Goal: Complete application form

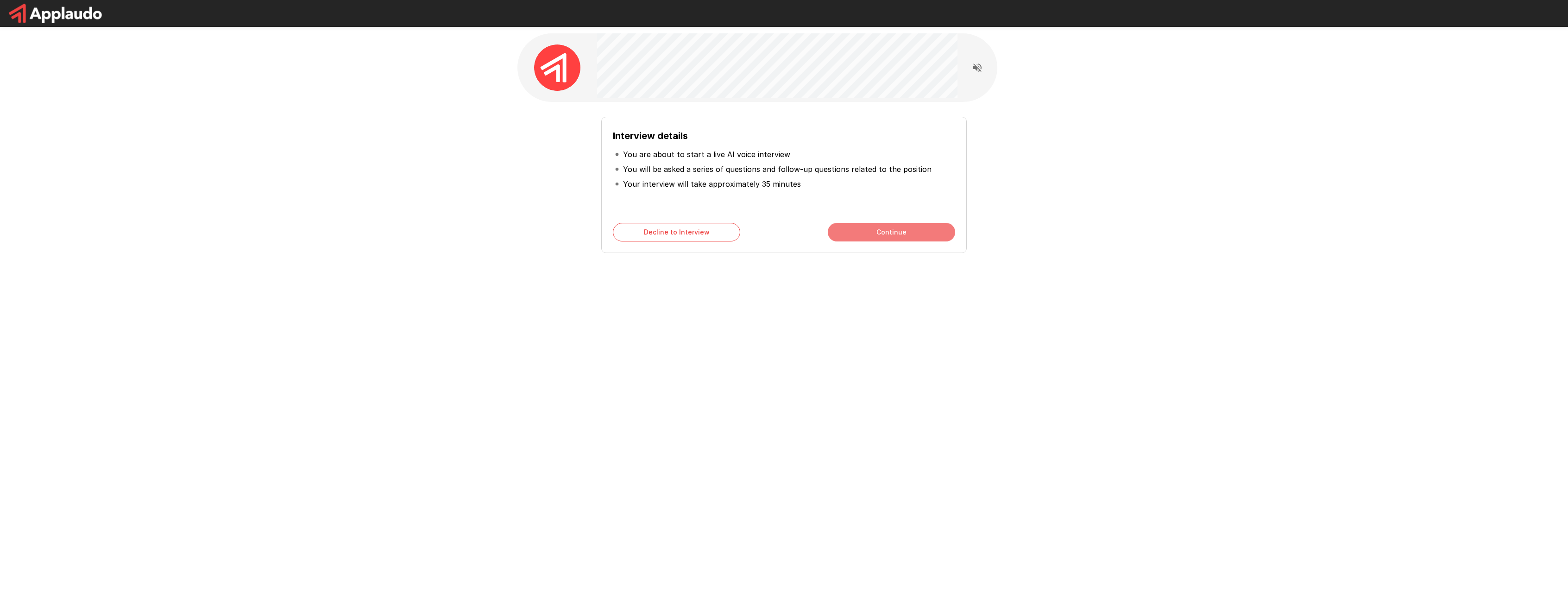
click at [866, 232] on button "Continue" at bounding box center [891, 232] width 127 height 18
click at [868, 236] on button "Continue" at bounding box center [891, 232] width 127 height 18
click at [866, 234] on button "Start My Interview" at bounding box center [891, 232] width 127 height 18
click at [978, 69] on icon "Read questions aloud" at bounding box center [978, 68] width 9 height 9
click at [877, 232] on button "Continue" at bounding box center [891, 232] width 127 height 18
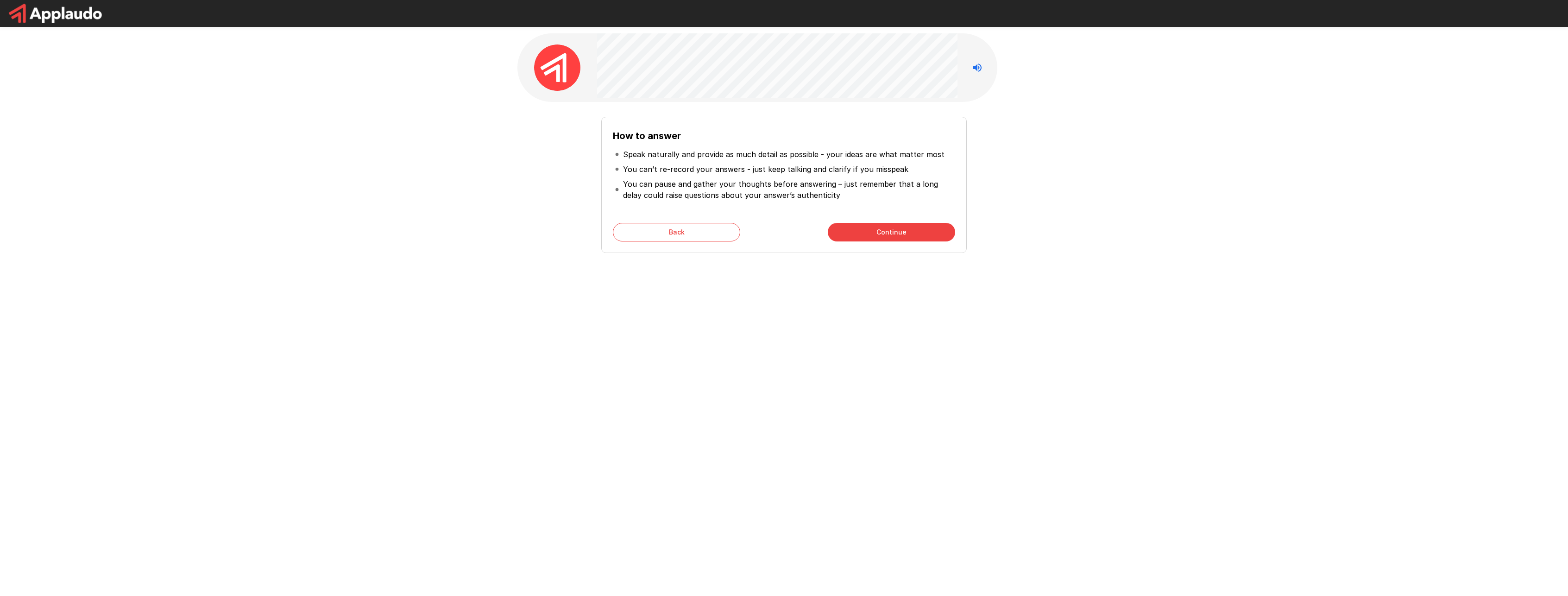
click at [877, 232] on button "Continue" at bounding box center [891, 232] width 127 height 18
click at [877, 232] on button "Start My Interview" at bounding box center [891, 232] width 127 height 18
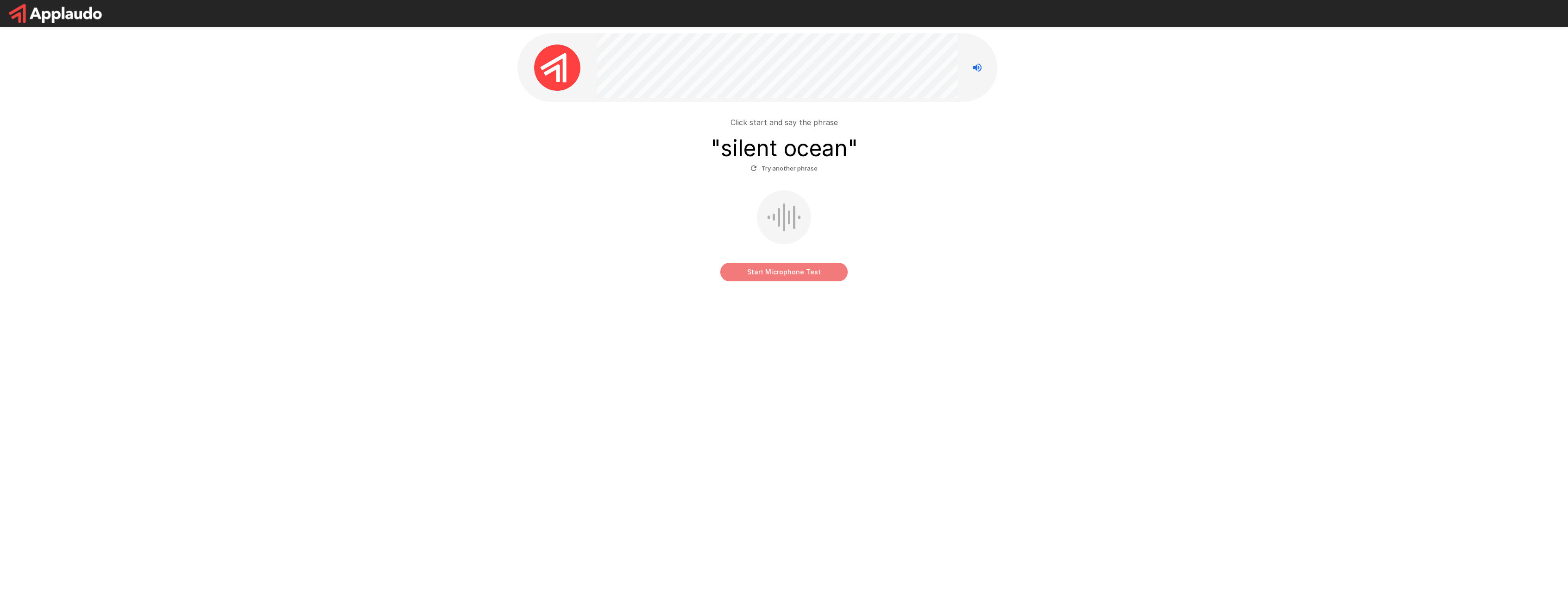
click at [800, 272] on button "Start Microphone Test" at bounding box center [783, 272] width 127 height 18
click at [800, 272] on button "Stop & Submit" at bounding box center [783, 272] width 127 height 18
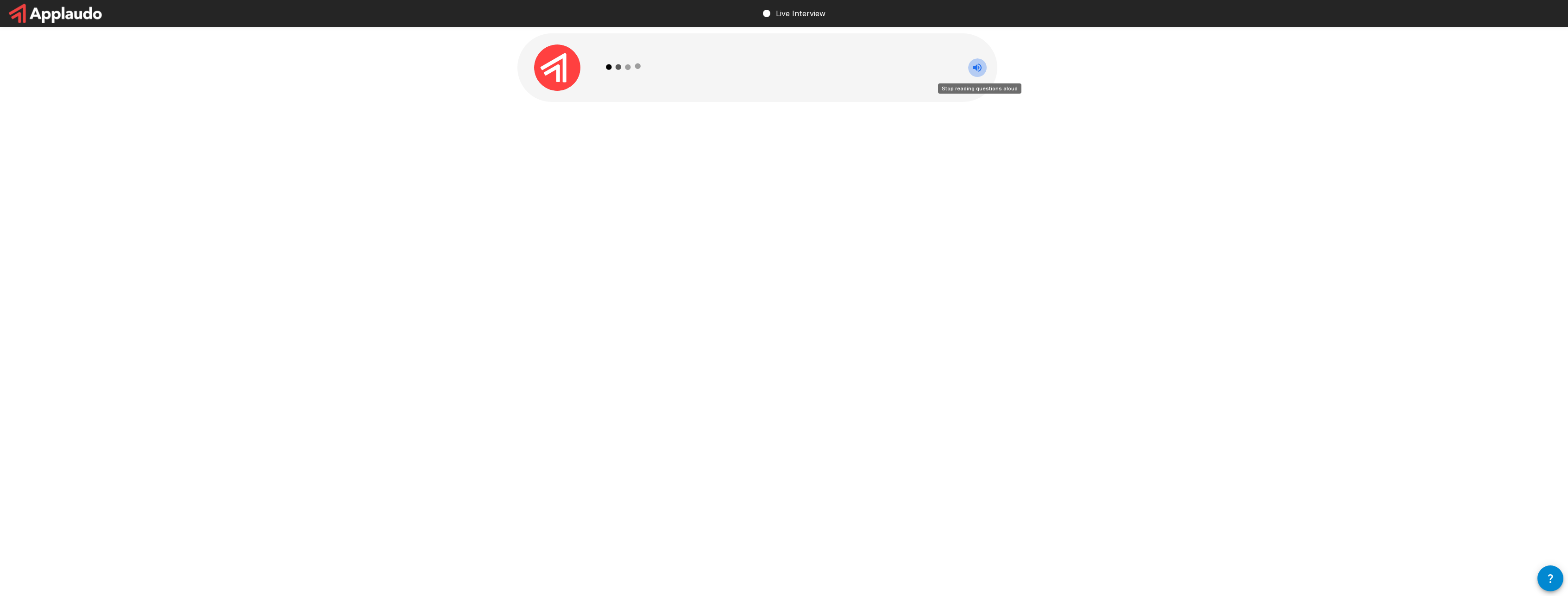
click at [975, 68] on icon "Stop reading questions aloud" at bounding box center [978, 68] width 9 height 9
click at [975, 68] on icon "Read questions aloud" at bounding box center [978, 68] width 9 height 9
click at [553, 62] on img at bounding box center [557, 68] width 46 height 46
click at [977, 74] on button "Read questions aloud" at bounding box center [977, 68] width 18 height 18
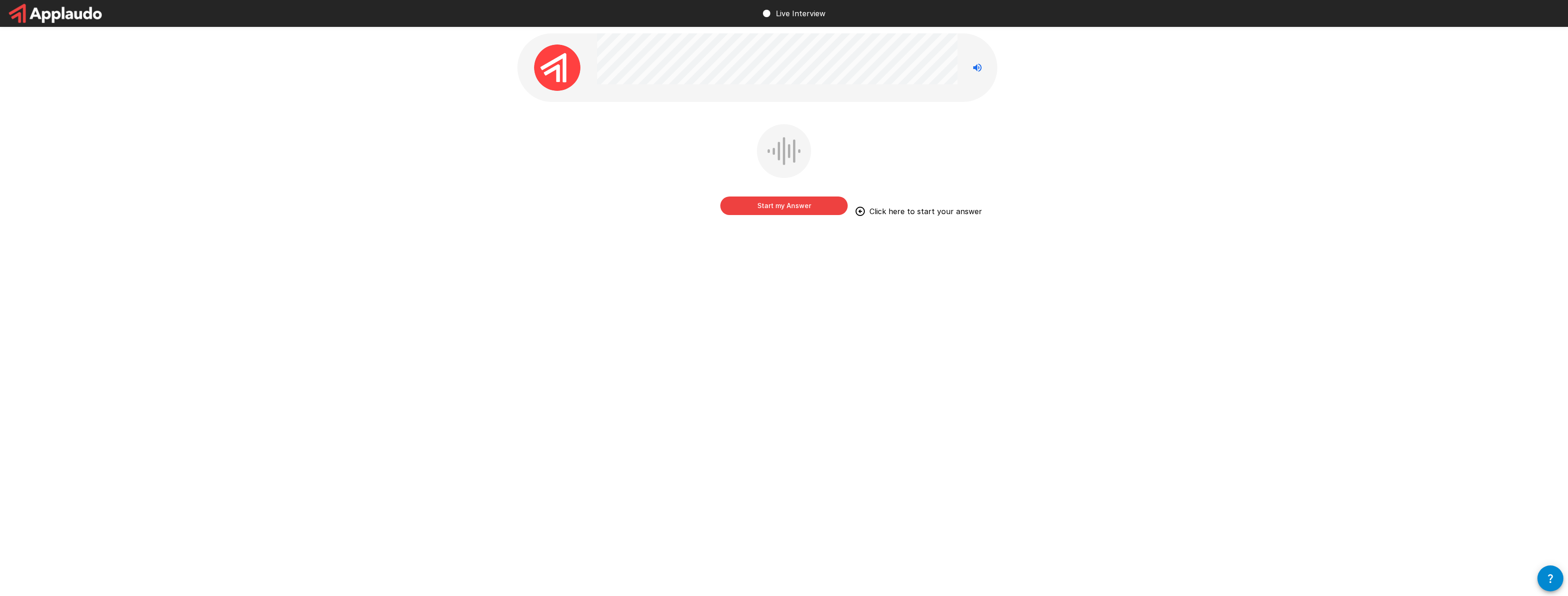
click at [792, 210] on button "Start my Answer" at bounding box center [783, 206] width 127 height 18
click at [792, 210] on button "Stop & Submit" at bounding box center [783, 206] width 127 height 18
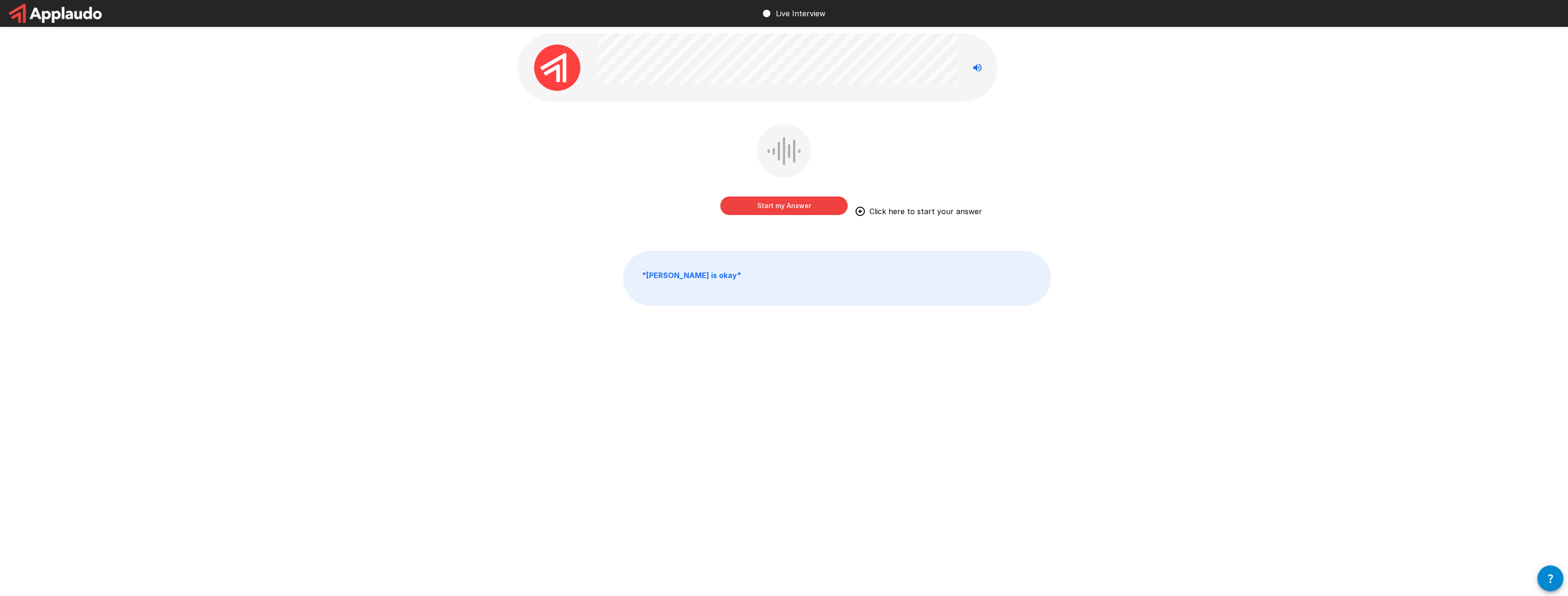
click at [801, 210] on button "Start my Answer" at bounding box center [783, 206] width 127 height 18
click at [801, 210] on button "Stop & Submit" at bounding box center [783, 206] width 127 height 18
click at [801, 210] on button "Start my Answer" at bounding box center [783, 206] width 127 height 18
click at [801, 210] on button "Stop & Submit" at bounding box center [783, 206] width 127 height 18
click at [801, 210] on button "Start my Answer" at bounding box center [783, 206] width 127 height 18
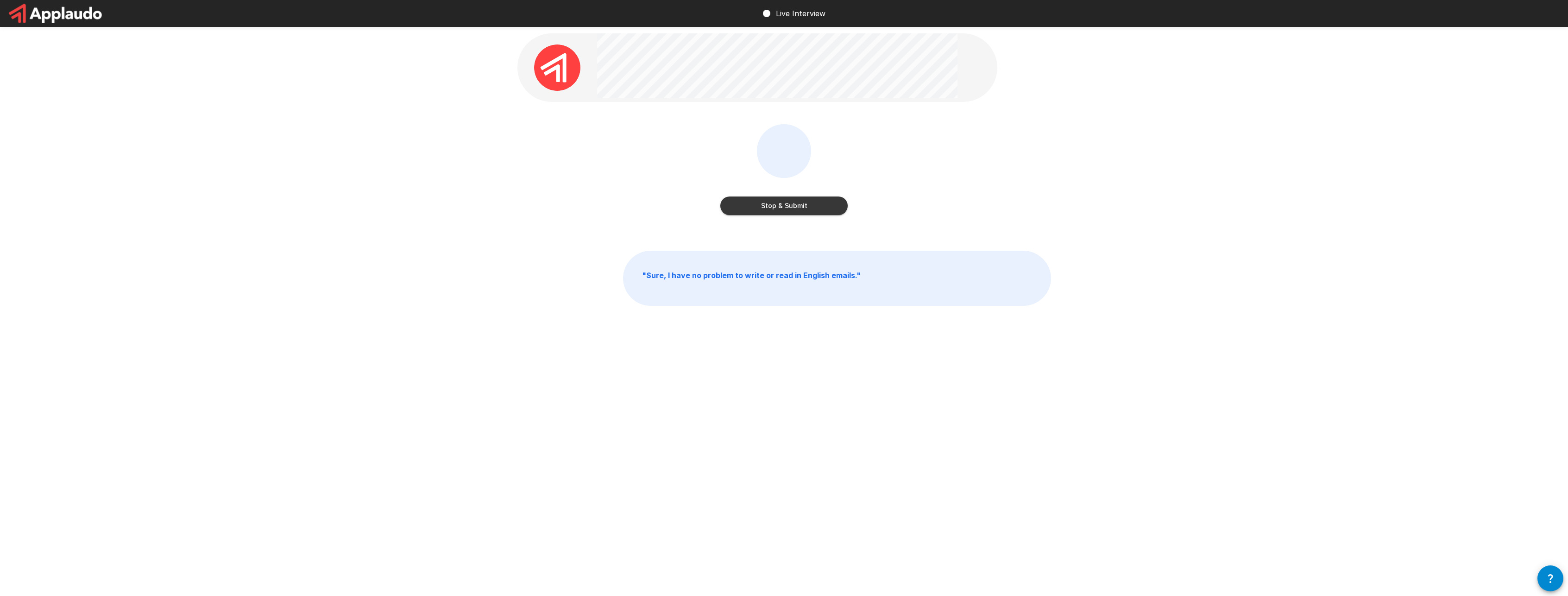
click at [797, 209] on button "Stop & Submit" at bounding box center [783, 206] width 127 height 18
click at [797, 209] on button "Start my Answer" at bounding box center [783, 206] width 127 height 18
click at [797, 209] on button "Stop & Submit" at bounding box center [783, 206] width 127 height 18
click at [797, 209] on button "Start my Answer" at bounding box center [783, 206] width 127 height 18
click at [797, 209] on button "Stop & Submit" at bounding box center [783, 206] width 127 height 18
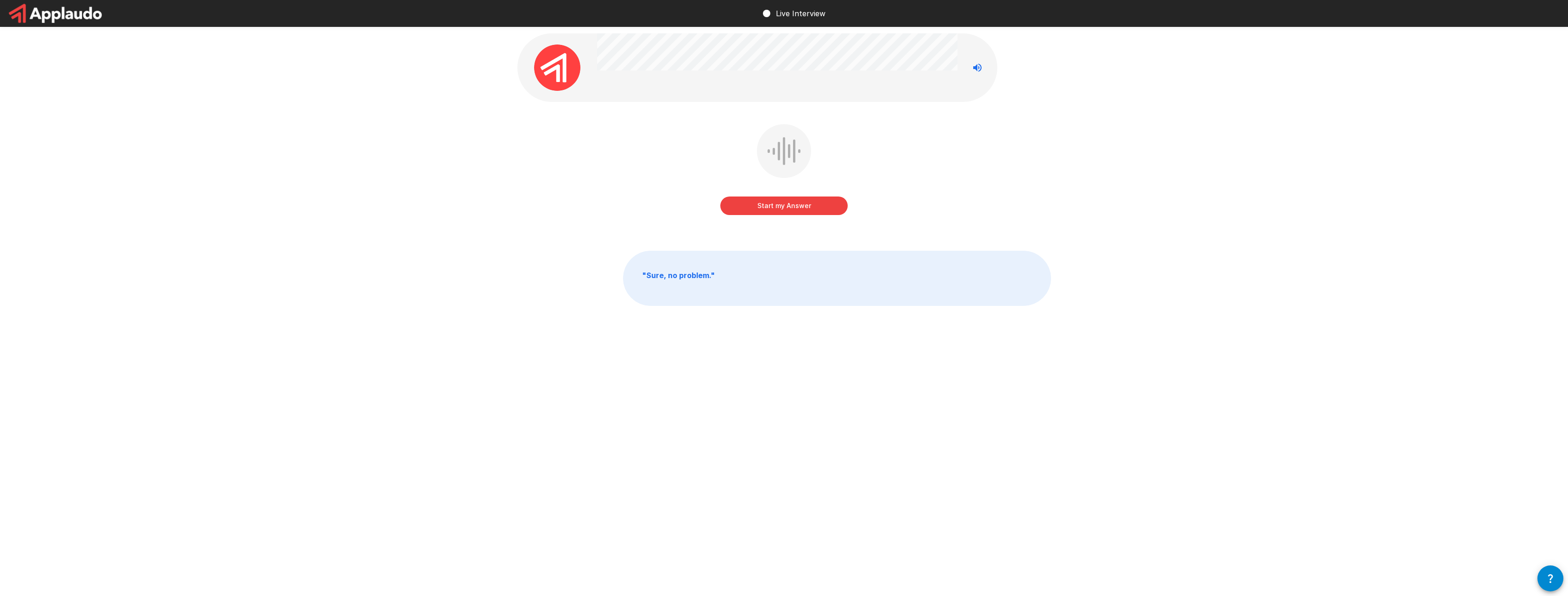
click at [797, 209] on button "Start my Answer" at bounding box center [783, 206] width 127 height 18
click at [797, 209] on button "Stop & Submit" at bounding box center [783, 206] width 127 height 18
click at [797, 209] on button "Start my Answer" at bounding box center [783, 206] width 127 height 18
click at [797, 209] on button "Stop & Submit" at bounding box center [783, 206] width 127 height 18
click at [797, 209] on button "Start my Answer" at bounding box center [783, 206] width 127 height 18
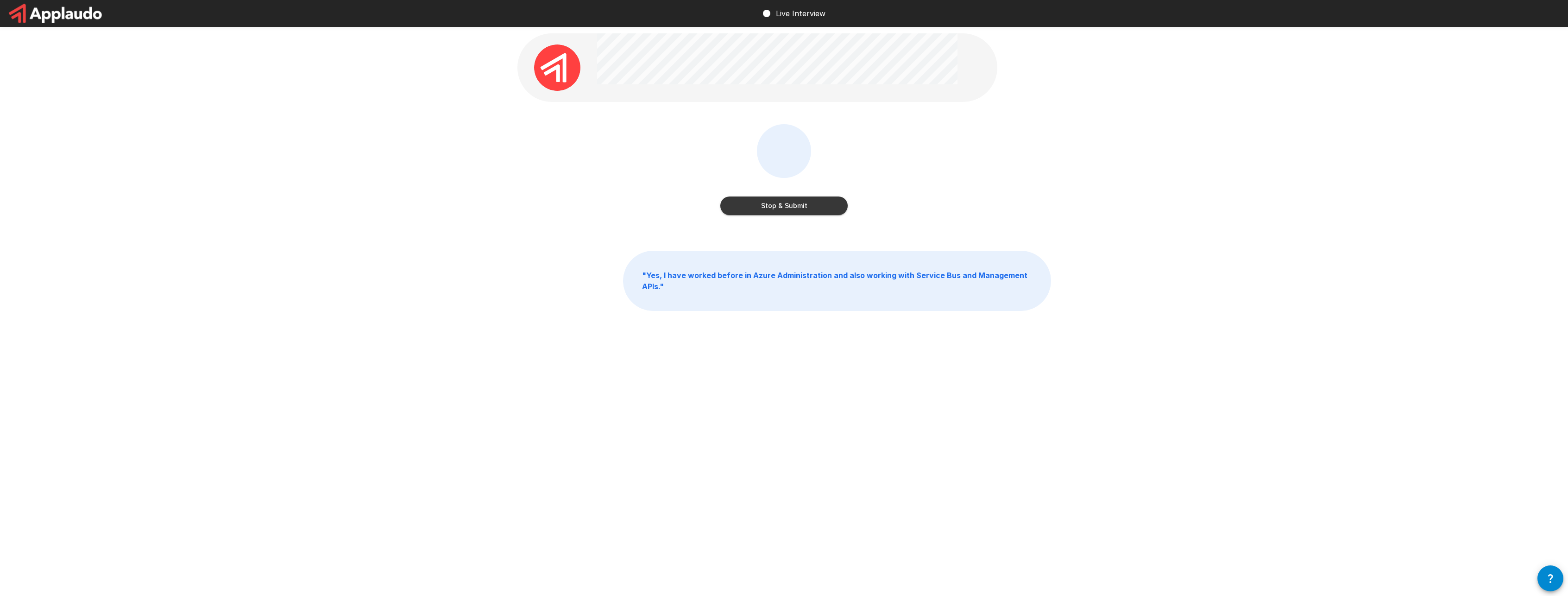
click at [797, 209] on button "Stop & Submit" at bounding box center [783, 206] width 127 height 18
click at [797, 209] on button "Start my Answer" at bounding box center [783, 206] width 127 height 18
click at [797, 209] on button "Stop & Submit" at bounding box center [783, 206] width 127 height 18
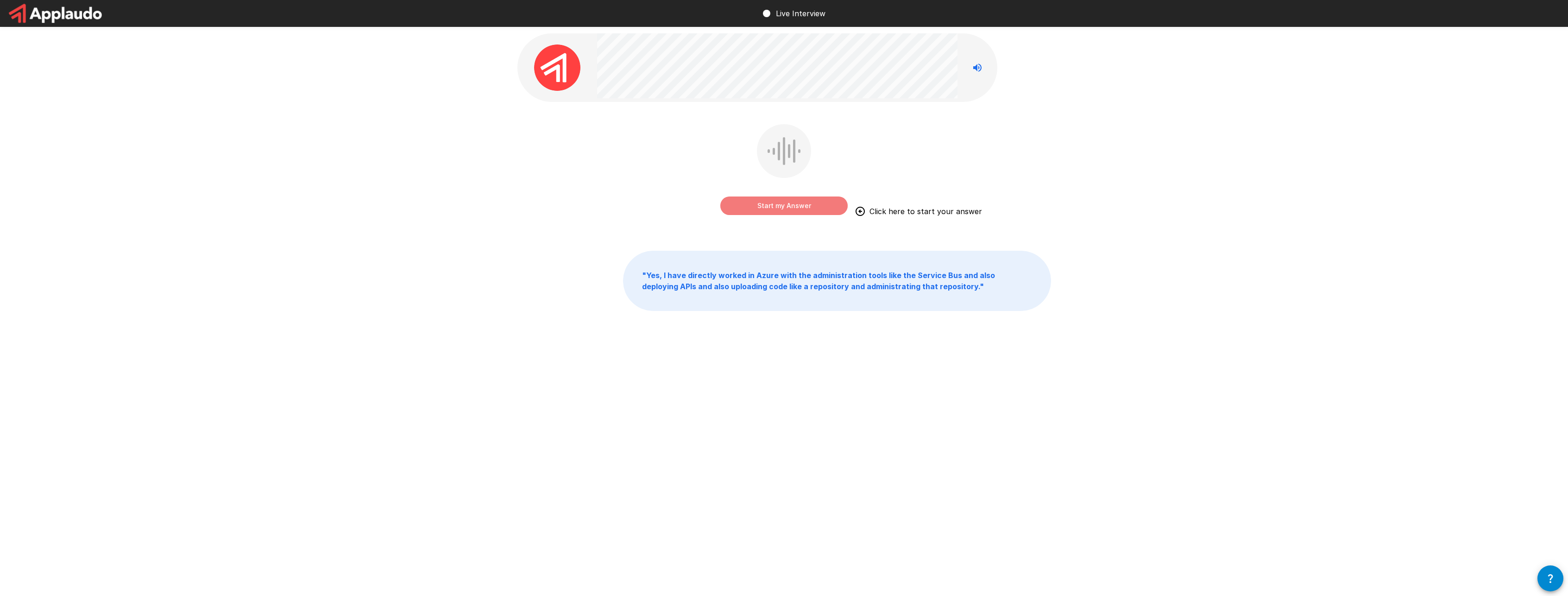
click at [774, 205] on button "Start my Answer" at bounding box center [783, 206] width 127 height 18
click at [774, 205] on button "Stop & Submit" at bounding box center [783, 206] width 127 height 18
click at [774, 205] on button "Start my Answer" at bounding box center [783, 206] width 127 height 18
click at [774, 205] on button "Stop & Submit" at bounding box center [783, 206] width 127 height 18
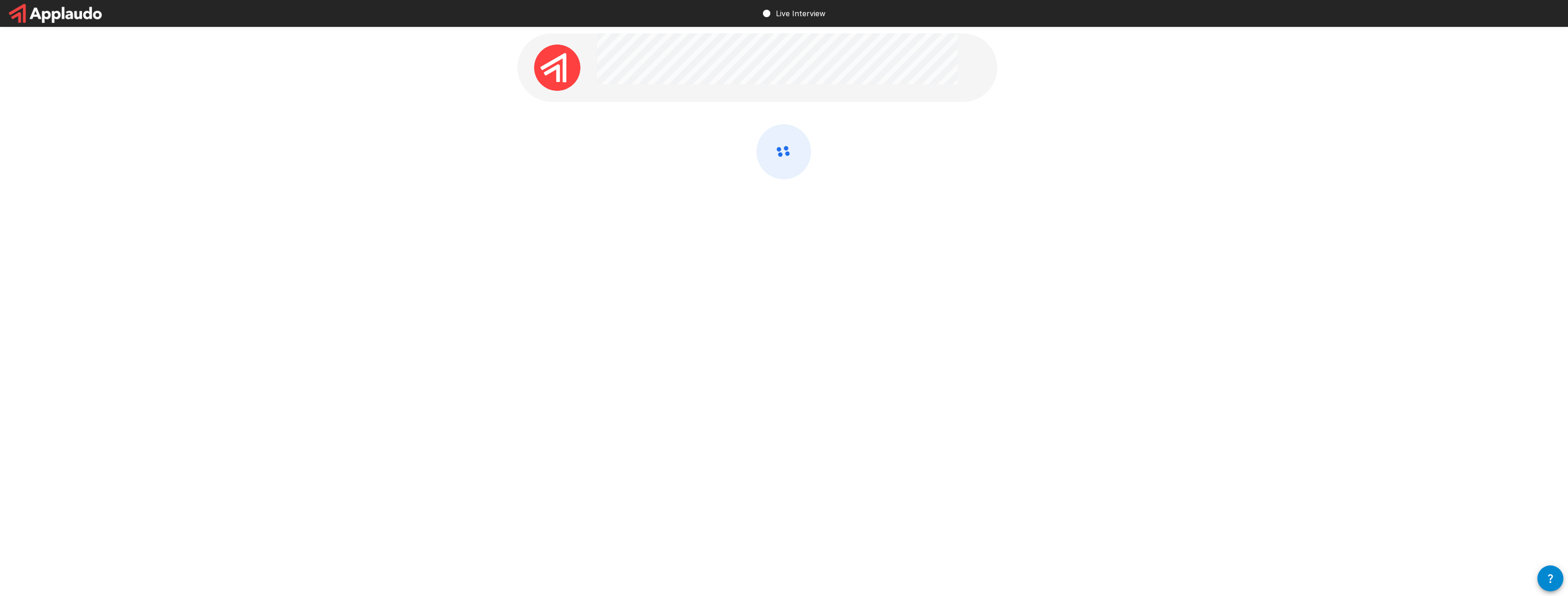
click at [1559, 578] on button "button" at bounding box center [1550, 578] width 26 height 26
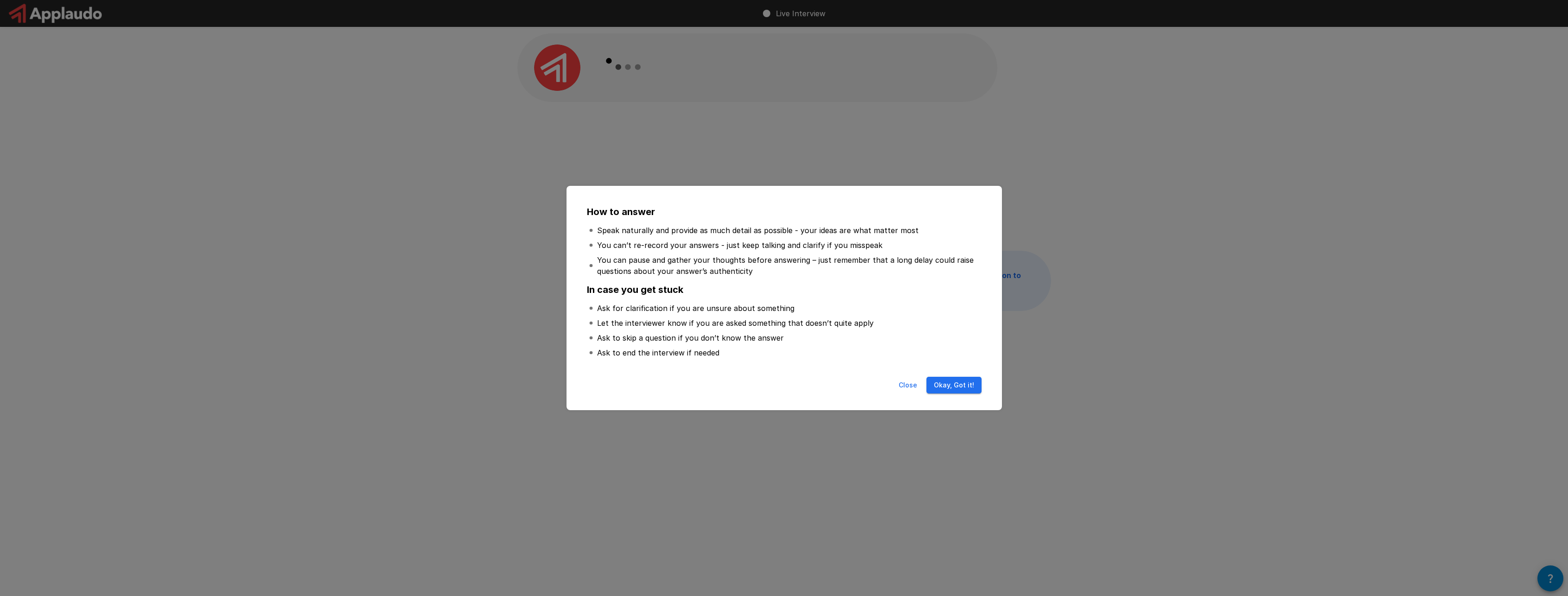
click at [910, 385] on button "Close" at bounding box center [908, 385] width 30 height 17
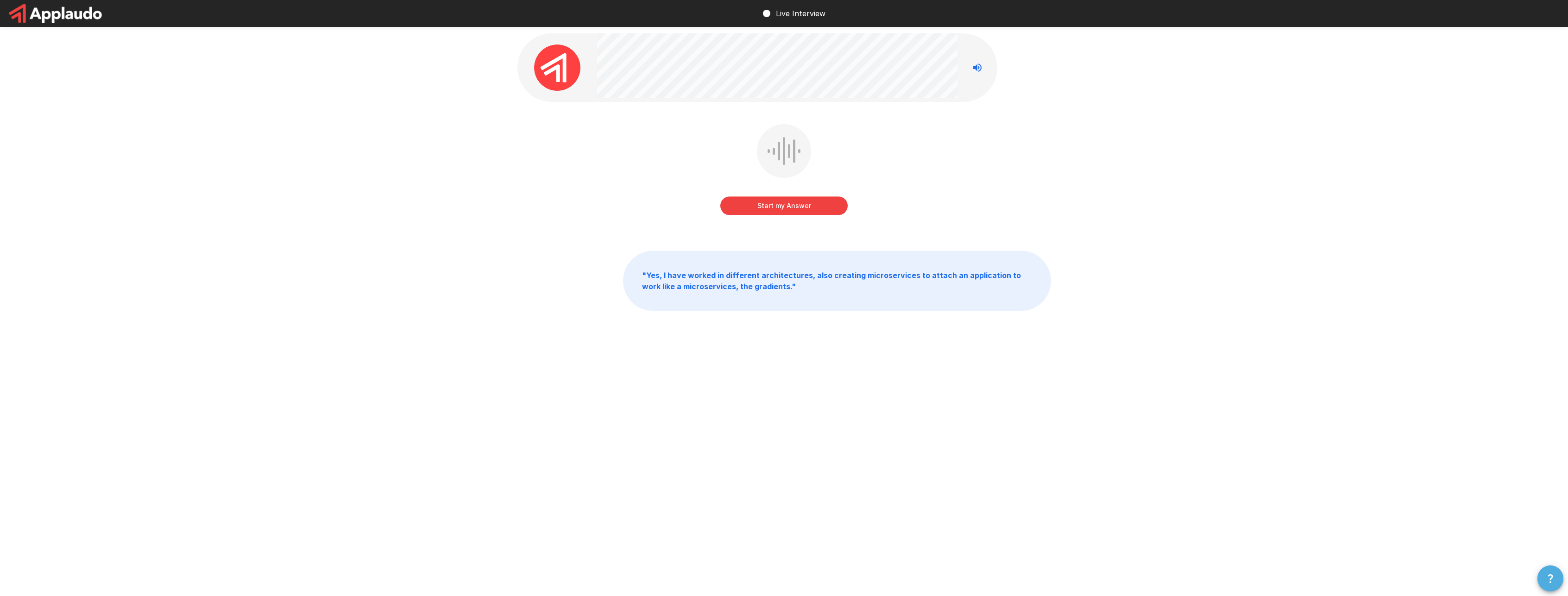
click at [1552, 591] on button "button" at bounding box center [1550, 578] width 26 height 26
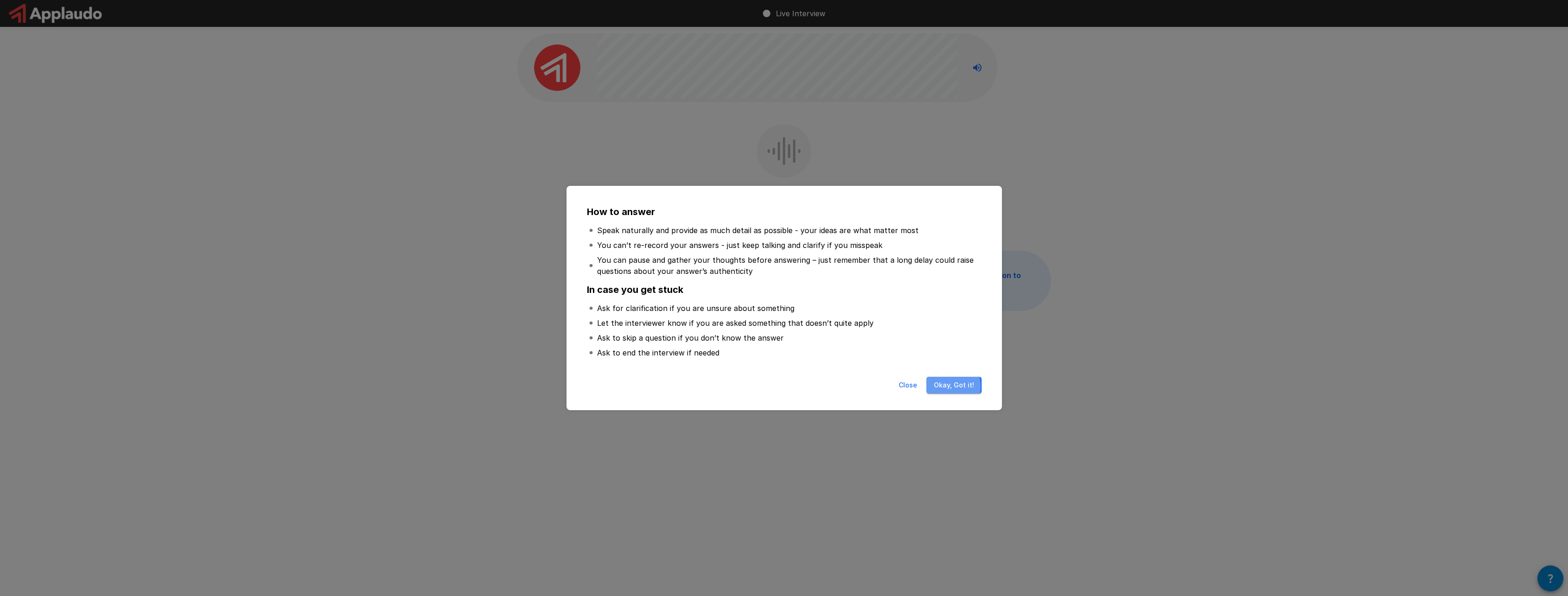
click at [946, 386] on button "Okay, Got it!" at bounding box center [954, 385] width 55 height 17
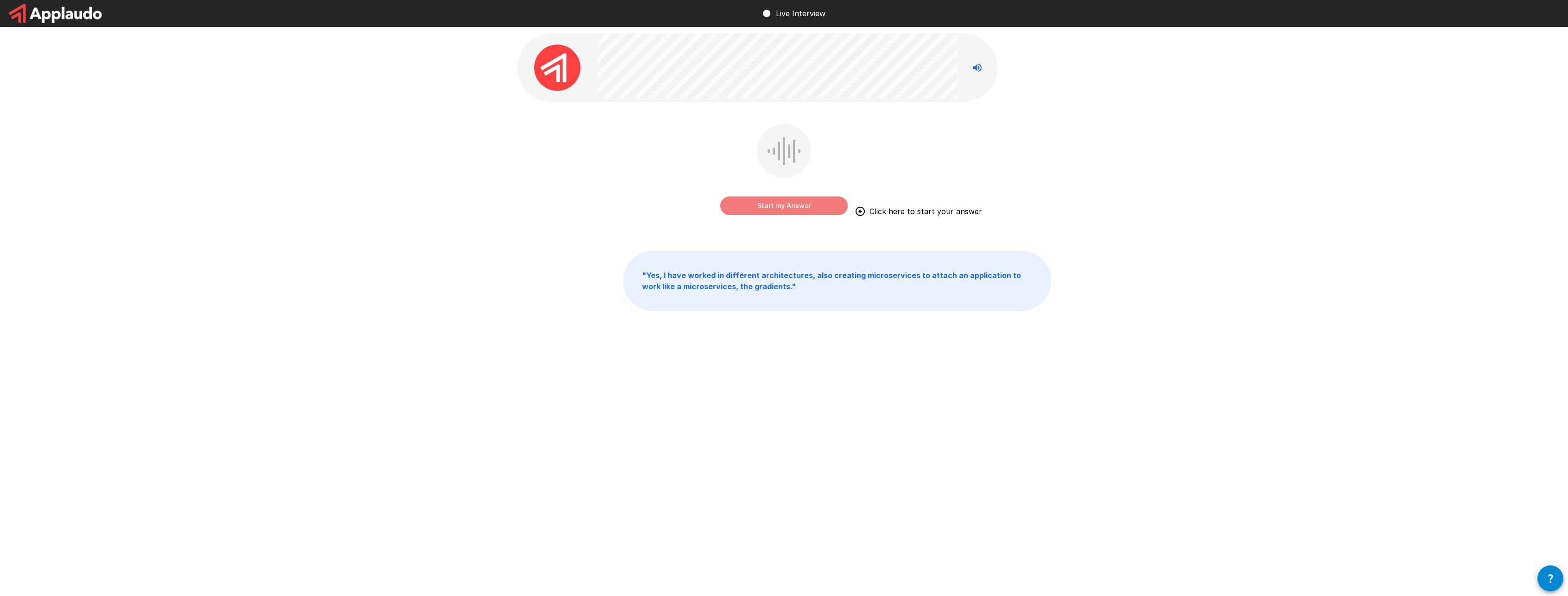
click at [793, 208] on button "Start my Answer" at bounding box center [783, 206] width 127 height 18
click at [793, 208] on button "Stop & Submit" at bounding box center [783, 206] width 127 height 18
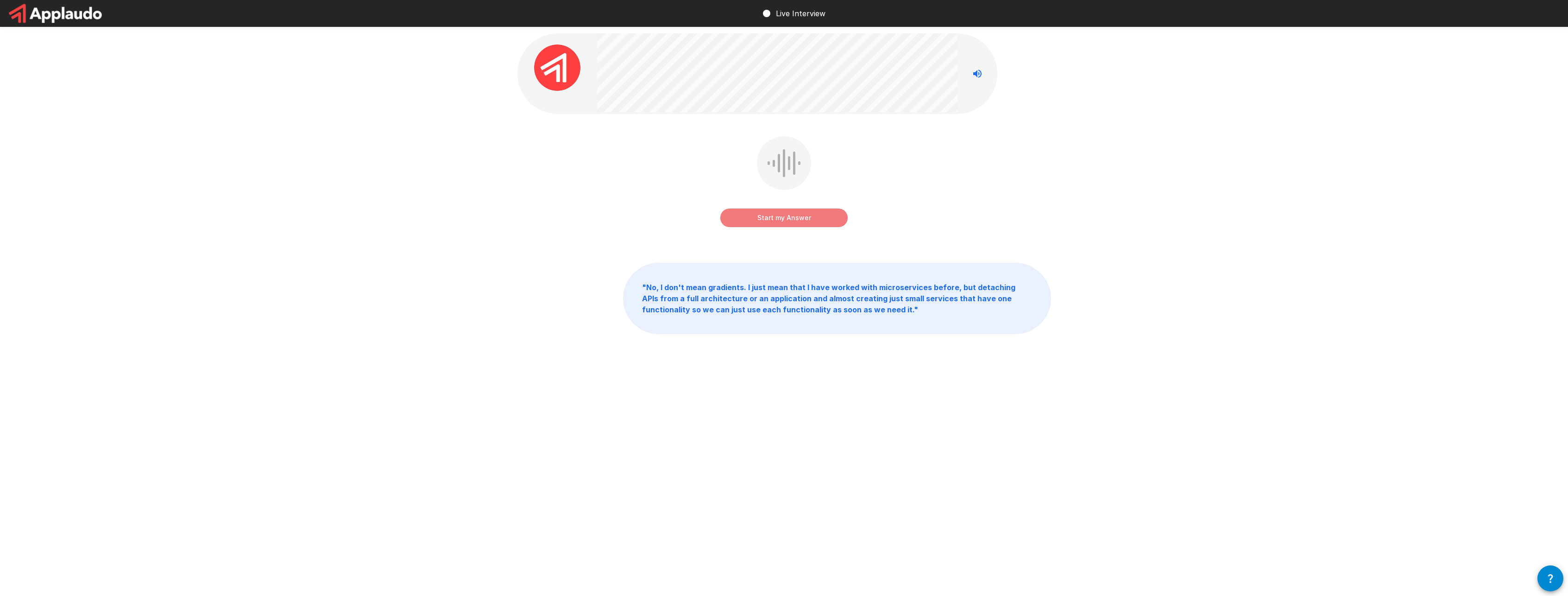
click at [792, 214] on button "Start my Answer" at bounding box center [783, 217] width 127 height 18
click at [792, 214] on button "Stop & Submit" at bounding box center [783, 217] width 127 height 18
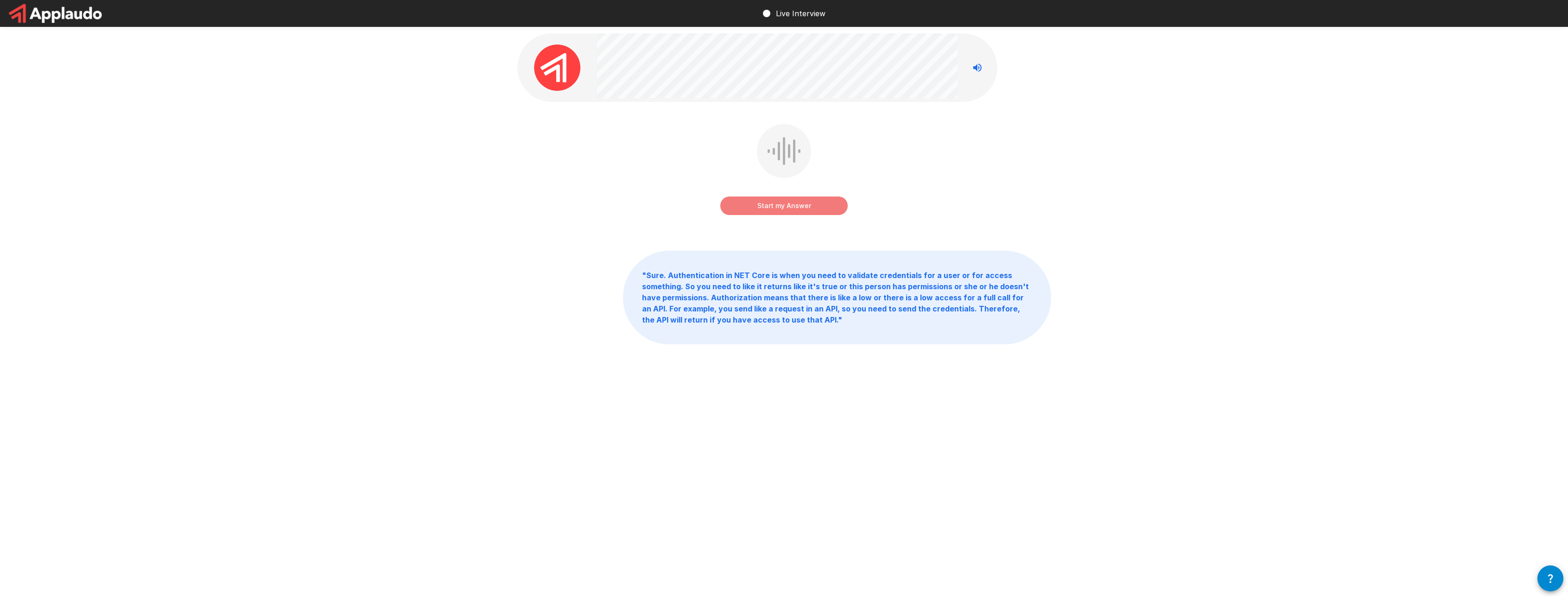
click at [826, 209] on button "Start my Answer" at bounding box center [783, 206] width 127 height 18
click at [826, 209] on button "Stop & Submit" at bounding box center [783, 206] width 127 height 18
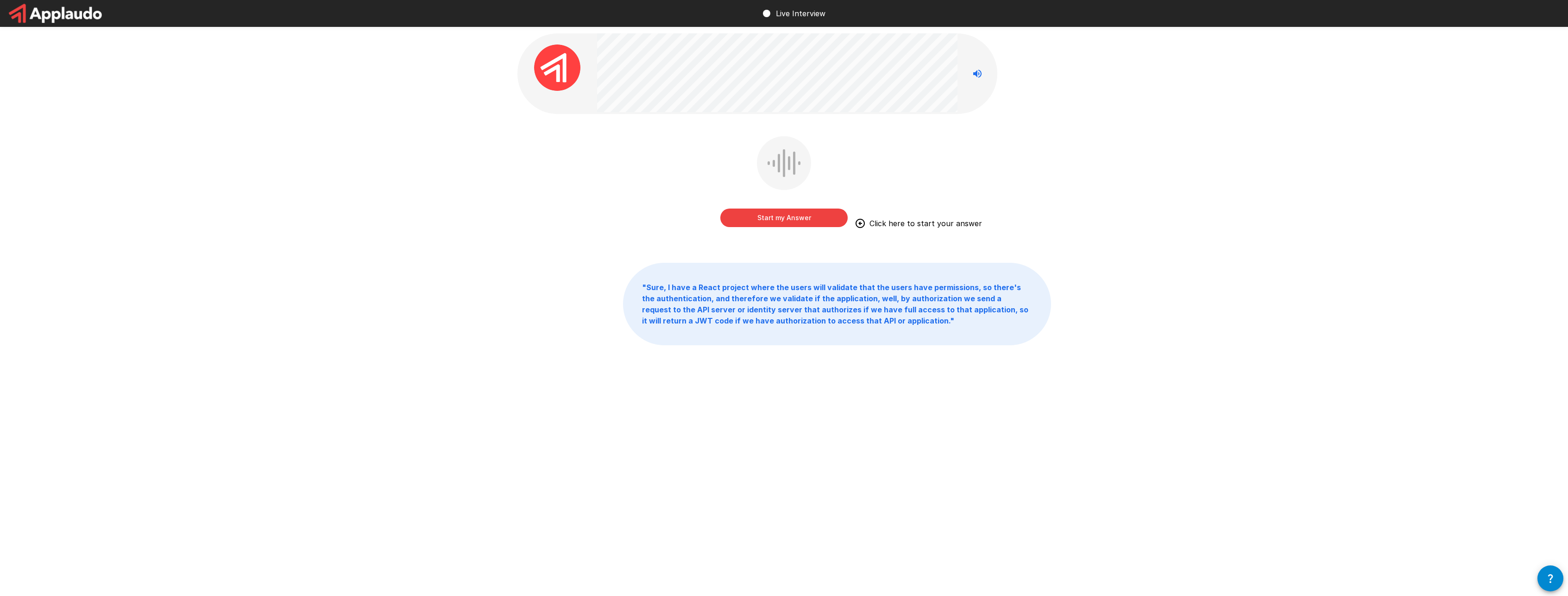
click at [805, 217] on button "Start my Answer" at bounding box center [783, 217] width 127 height 18
click at [805, 217] on button "Stop & Submit" at bounding box center [783, 217] width 127 height 18
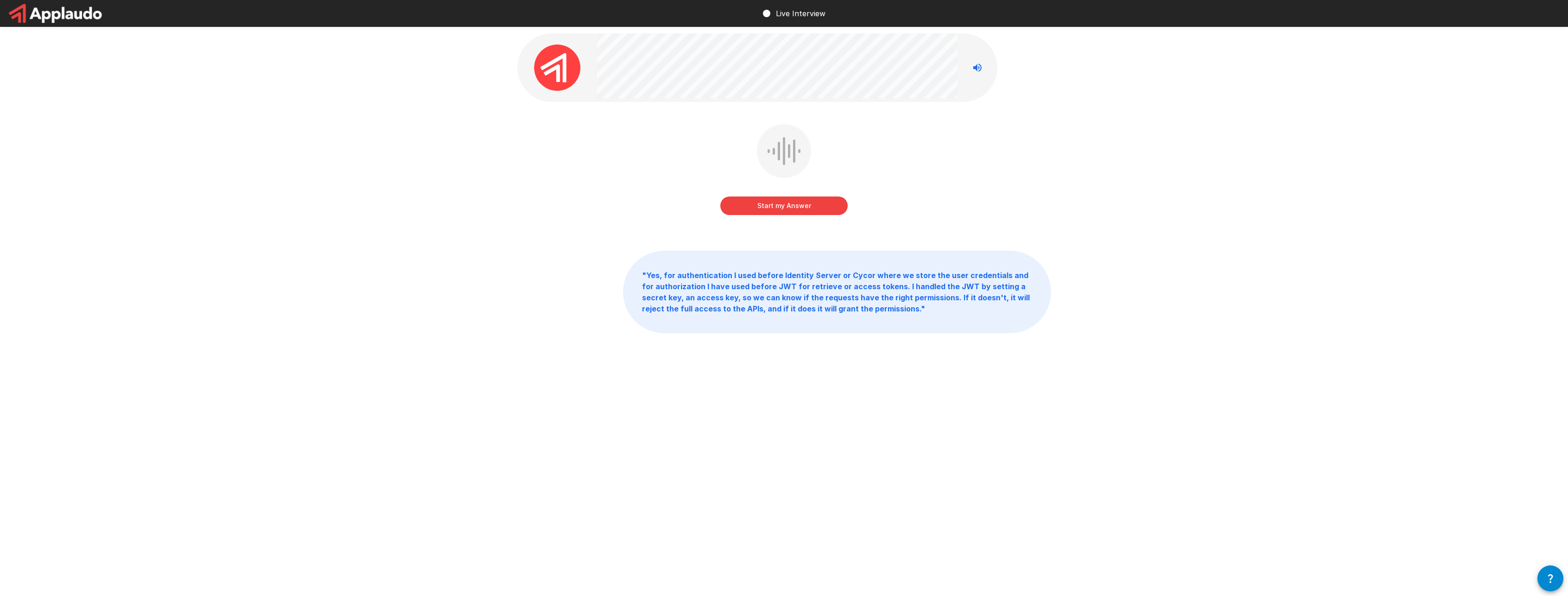
click at [809, 208] on button "Start my Answer" at bounding box center [783, 206] width 127 height 18
click at [809, 208] on button "Stop & Submit" at bounding box center [783, 206] width 127 height 18
click at [798, 205] on button "Start my Answer" at bounding box center [783, 206] width 127 height 18
click at [798, 205] on button "Stop & Submit" at bounding box center [783, 206] width 127 height 18
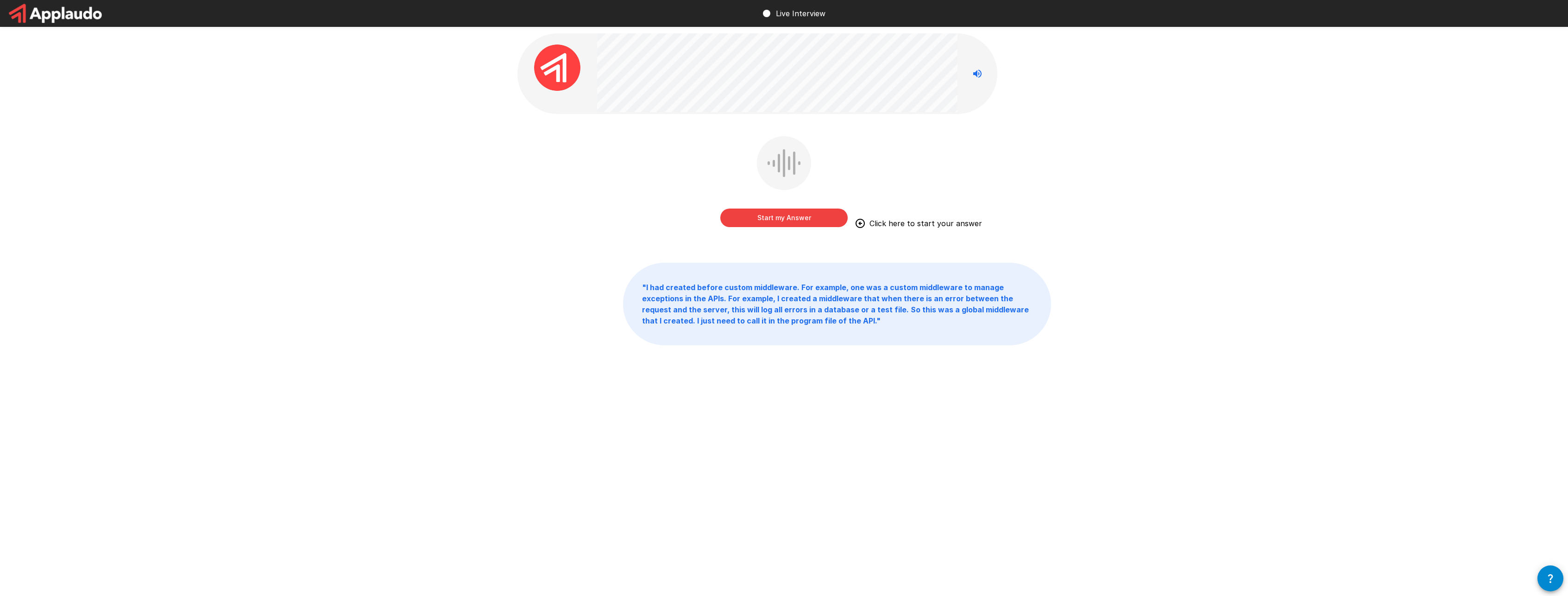
click at [808, 220] on button "Start my Answer" at bounding box center [783, 217] width 127 height 18
click at [808, 220] on button "Stop & Submit" at bounding box center [783, 217] width 127 height 18
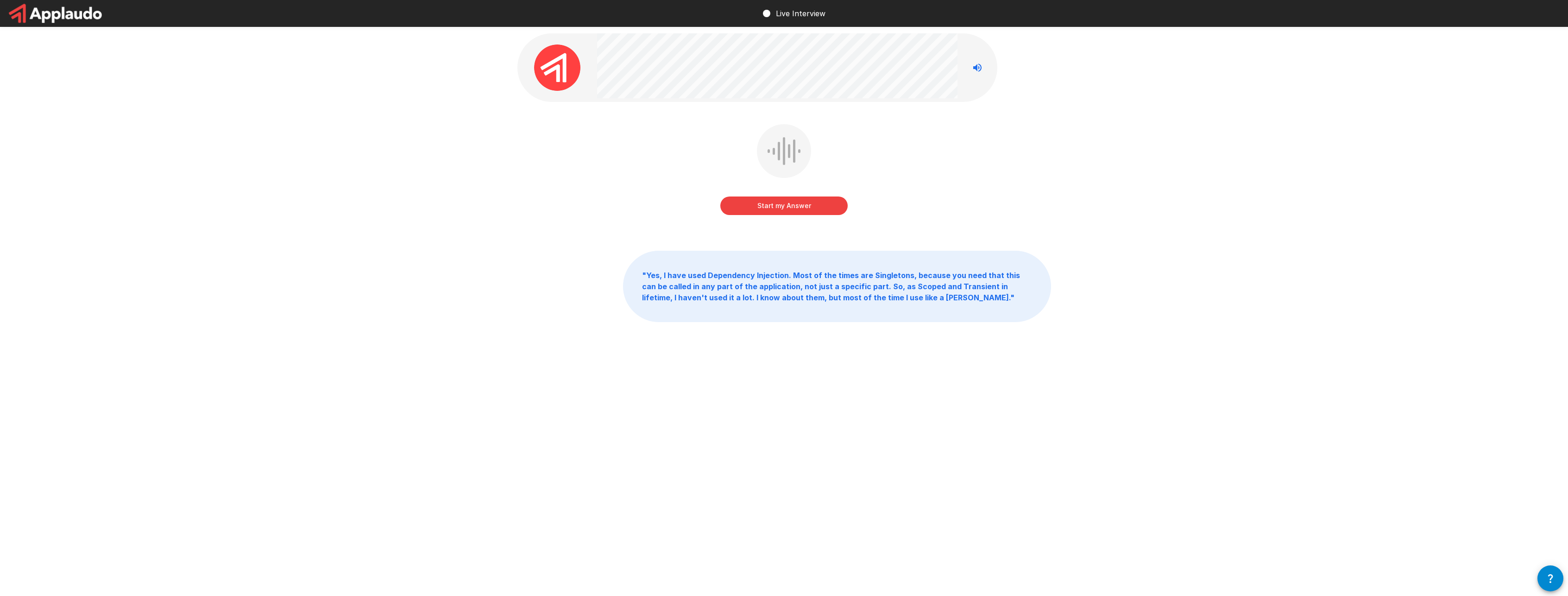
click at [797, 210] on button "Start my Answer" at bounding box center [783, 206] width 127 height 18
click at [789, 212] on button "Stop & Submit" at bounding box center [783, 206] width 127 height 18
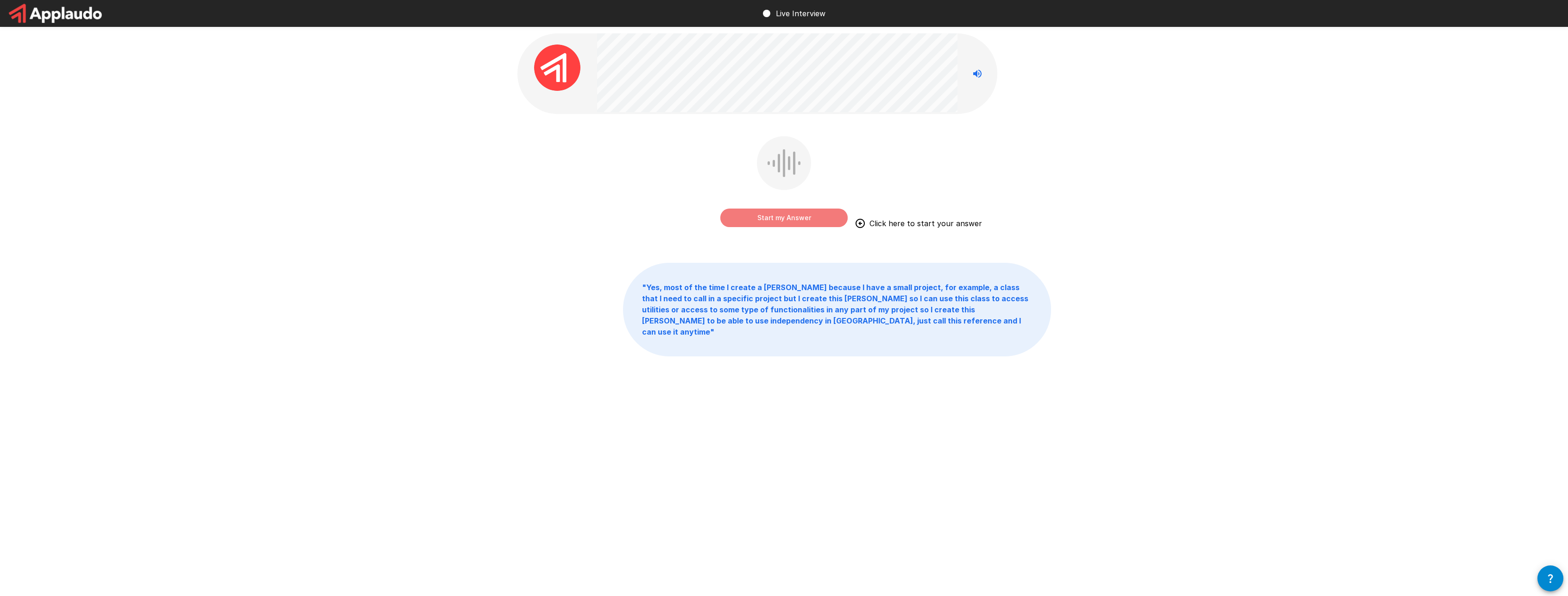
click at [808, 212] on button "Start my Answer" at bounding box center [783, 217] width 127 height 18
click at [783, 218] on button "Stop & Submit" at bounding box center [783, 217] width 127 height 18
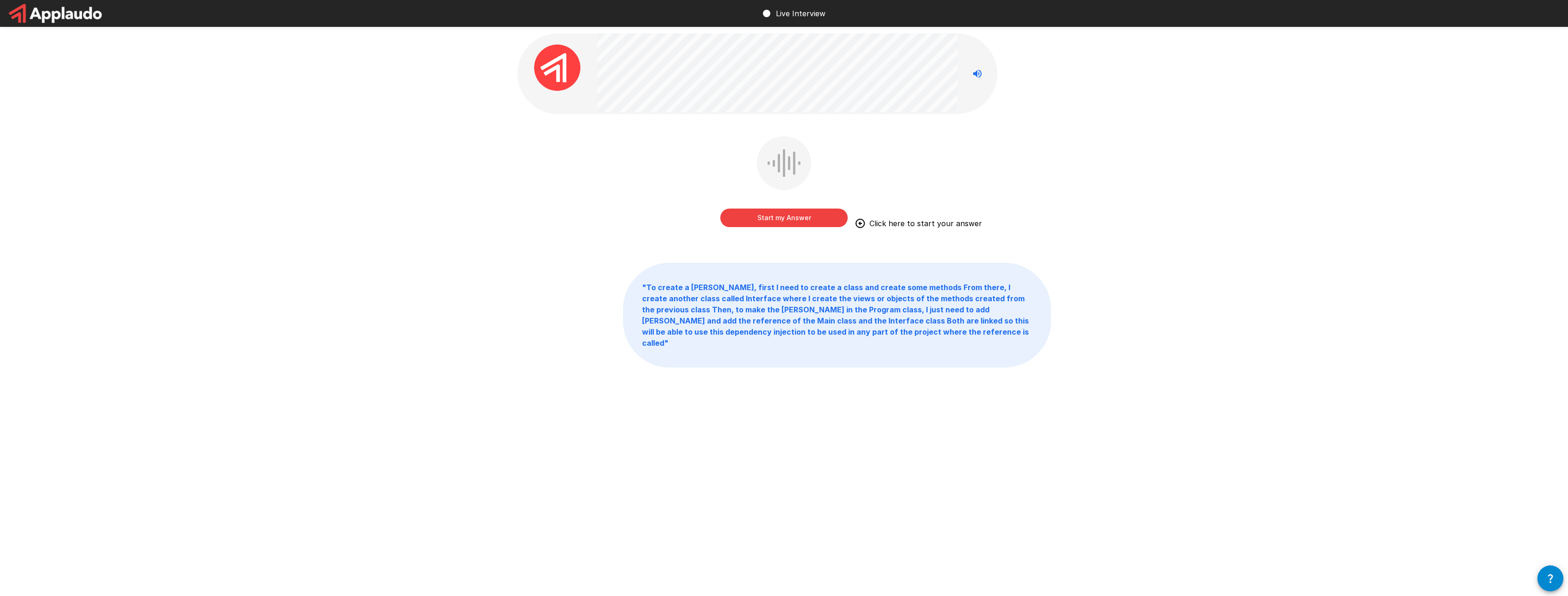
click at [767, 220] on button "Start my Answer" at bounding box center [783, 217] width 127 height 18
click at [767, 220] on button "Stop & Submit" at bounding box center [783, 217] width 127 height 18
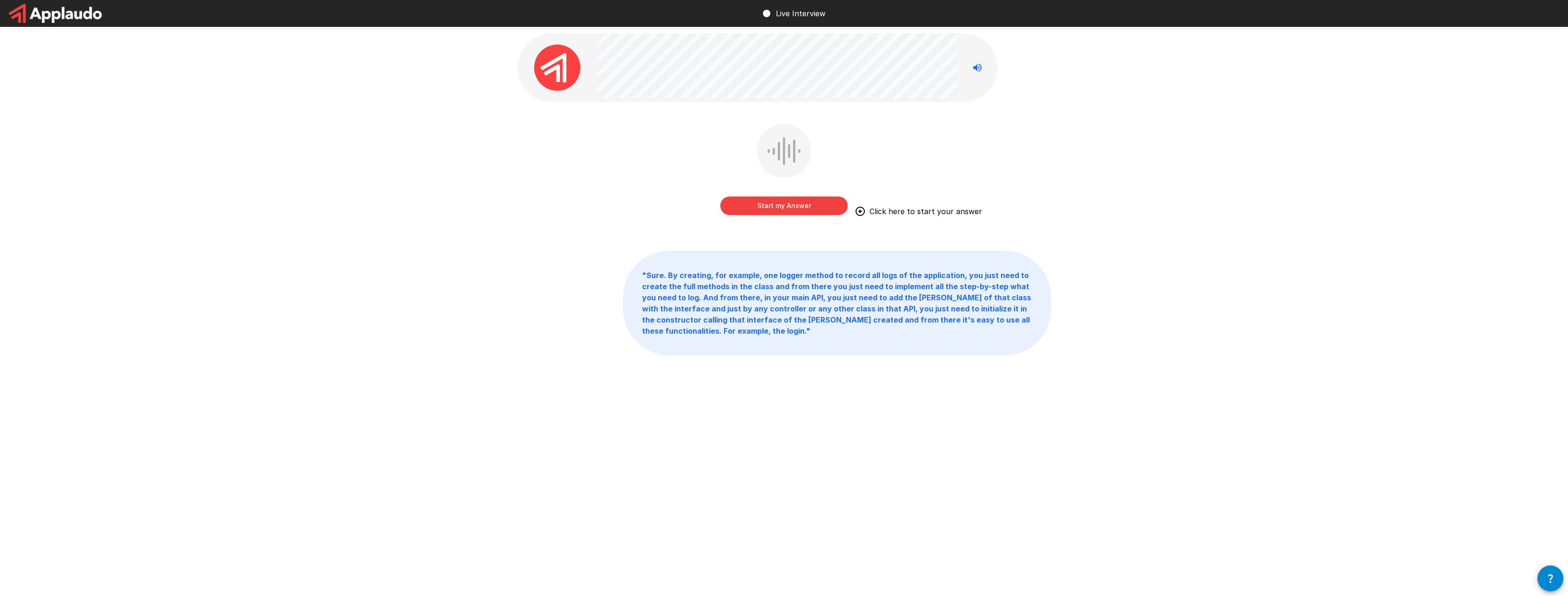
click at [799, 206] on button "Start my Answer" at bounding box center [783, 206] width 127 height 18
click at [796, 203] on button "Stop & Submit" at bounding box center [783, 206] width 127 height 18
click at [789, 205] on button "Start my Answer" at bounding box center [783, 206] width 127 height 18
click at [758, 210] on button "Stop & Submit" at bounding box center [783, 206] width 127 height 18
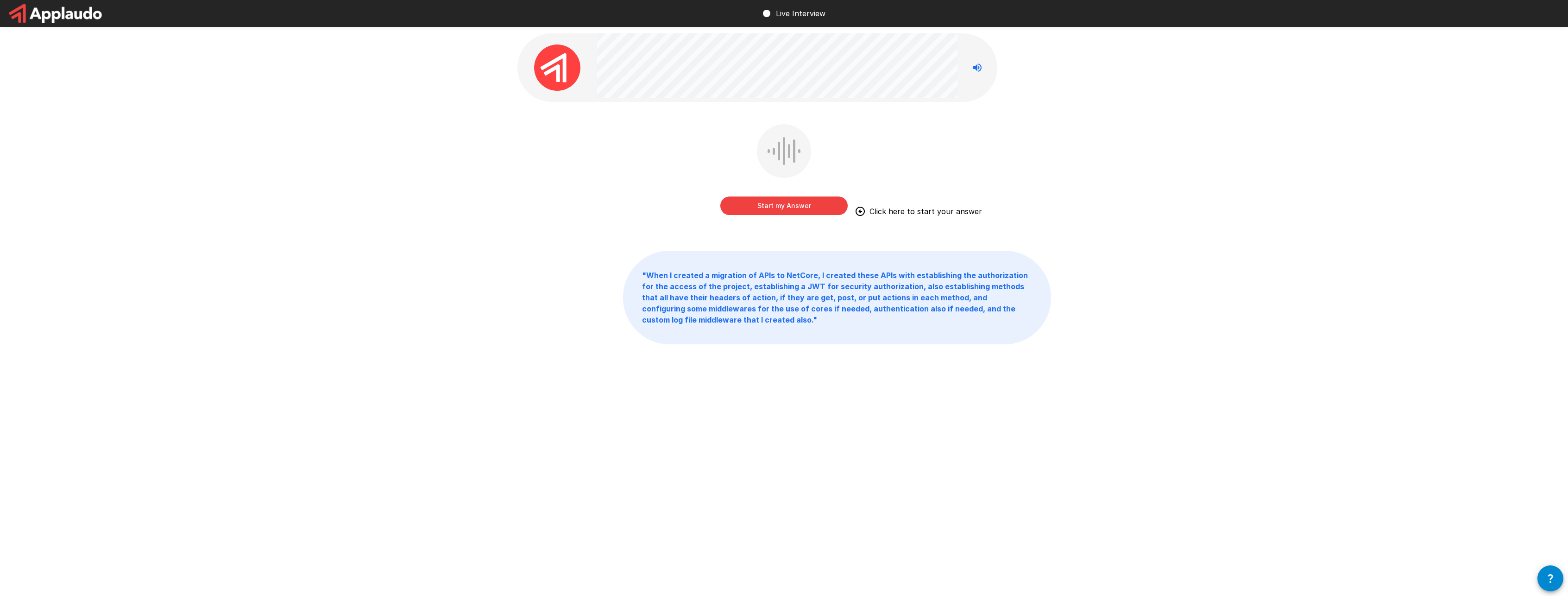
click at [774, 203] on button "Start my Answer" at bounding box center [783, 206] width 127 height 18
click at [774, 203] on button "Stop & Submit" at bounding box center [783, 206] width 127 height 18
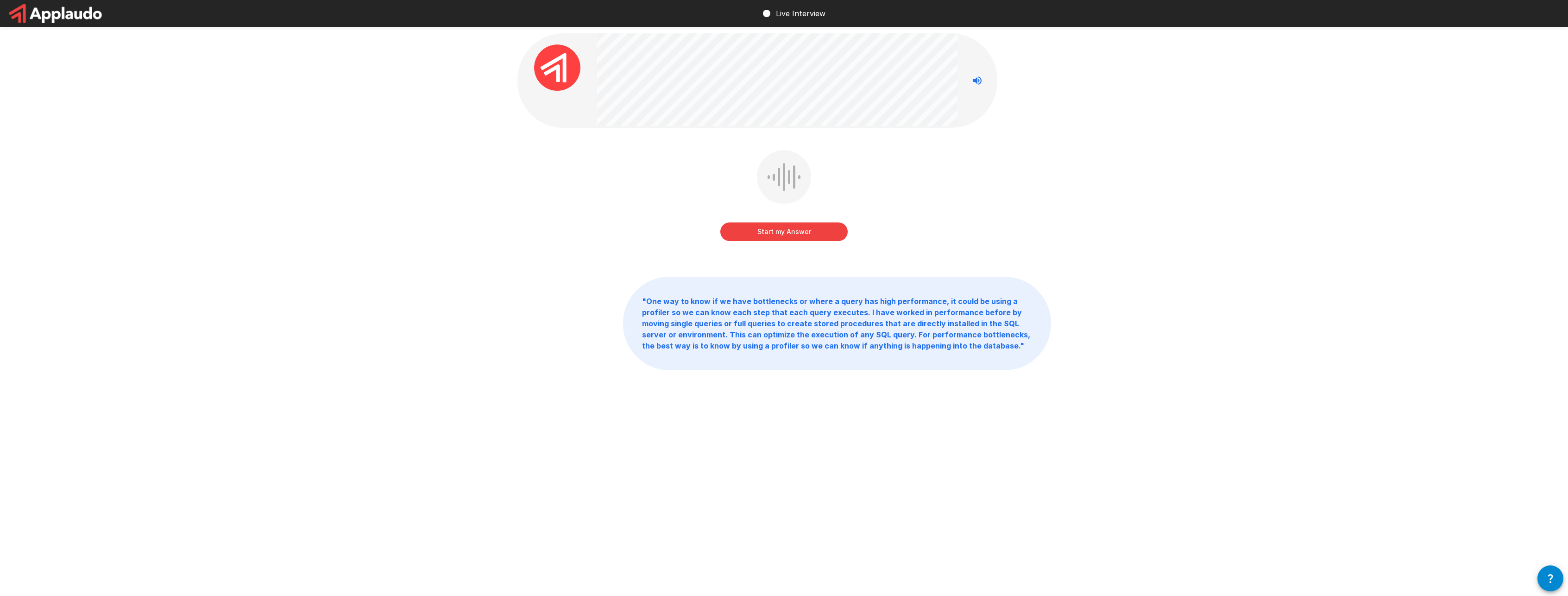
click at [824, 230] on button "Start my Answer" at bounding box center [783, 231] width 127 height 18
click at [802, 232] on button "Stop & Submit" at bounding box center [783, 231] width 127 height 18
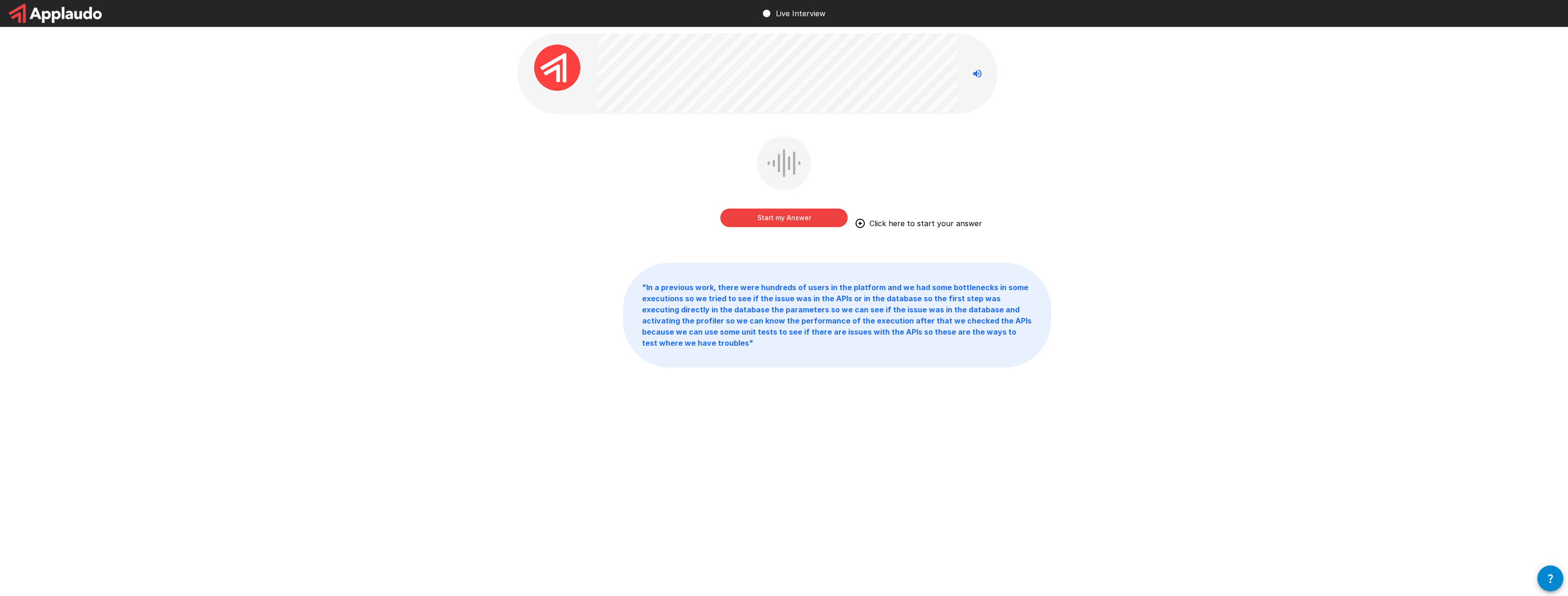
click at [806, 223] on button "Start my Answer" at bounding box center [783, 217] width 127 height 18
click at [808, 223] on button "Stop & Submit" at bounding box center [783, 217] width 127 height 18
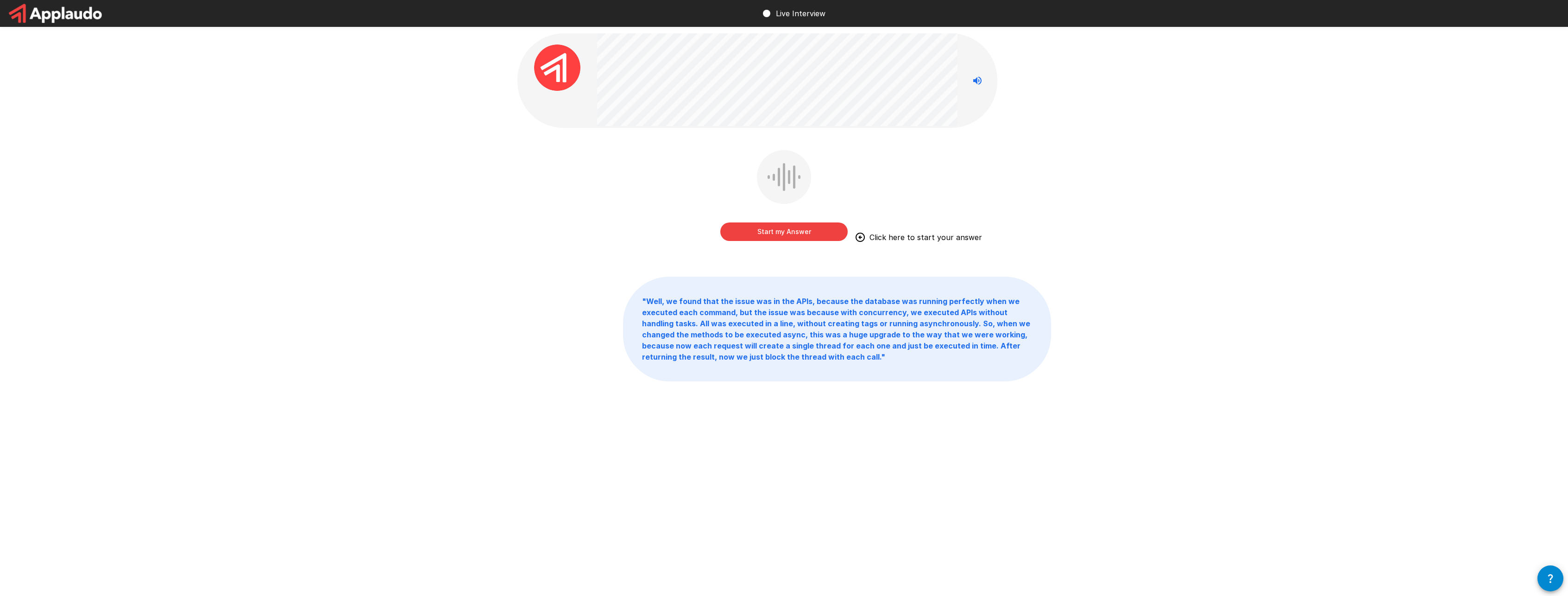
click at [803, 232] on button "Start my Answer" at bounding box center [783, 231] width 127 height 18
click at [803, 232] on button "Stop & Submit" at bounding box center [783, 231] width 127 height 18
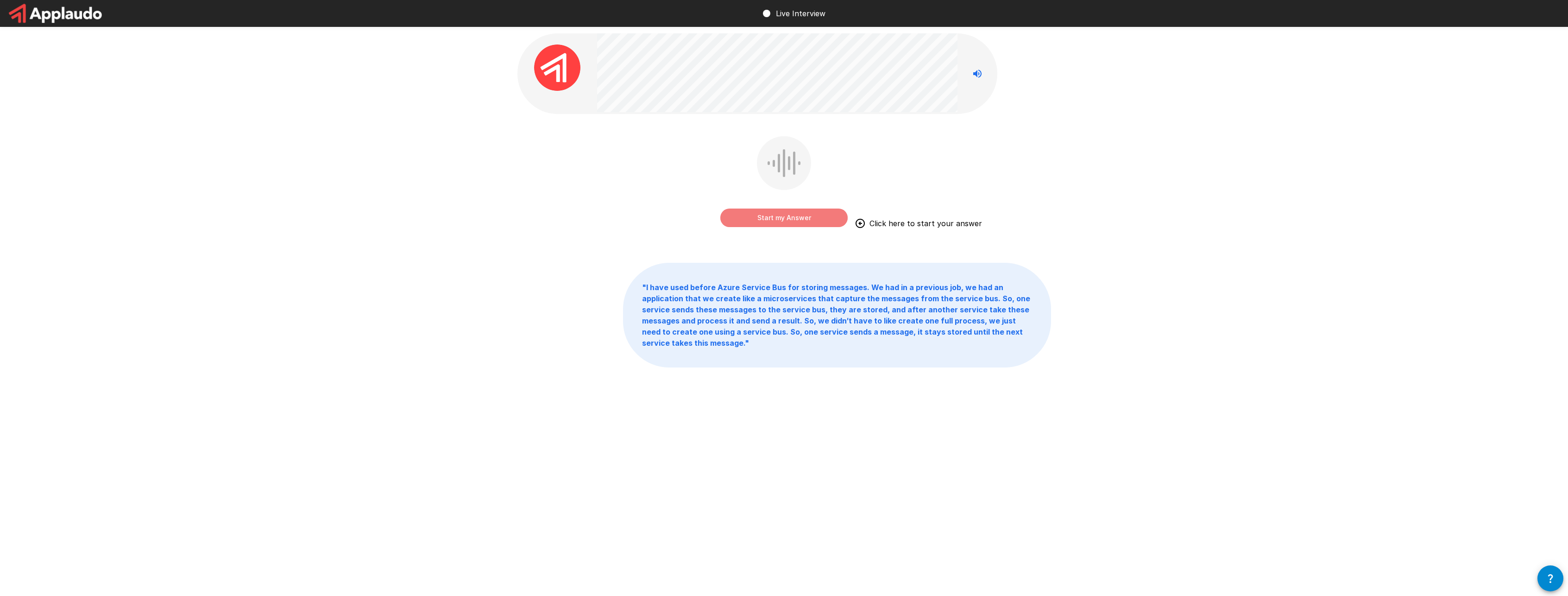
click at [800, 216] on button "Start my Answer" at bounding box center [783, 217] width 127 height 18
click at [803, 216] on button "Stop & Submit" at bounding box center [783, 217] width 127 height 18
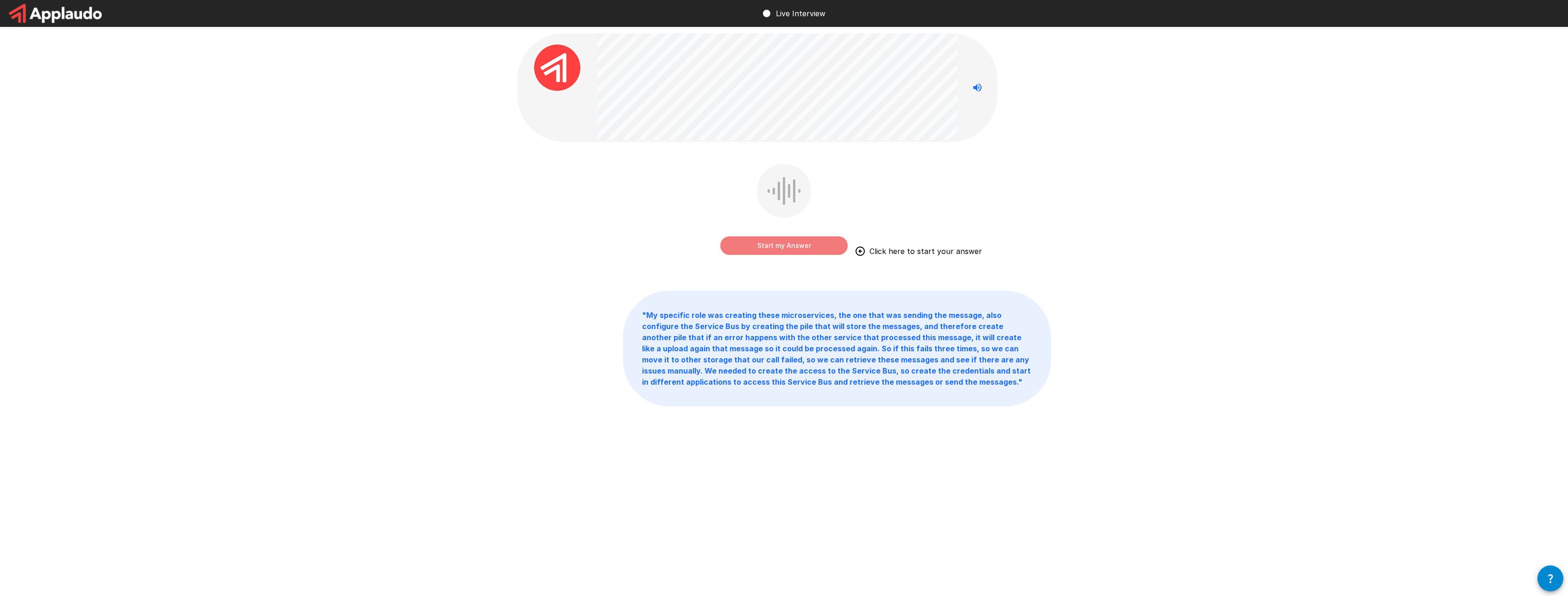
click at [789, 243] on button "Start my Answer" at bounding box center [783, 245] width 127 height 18
click at [789, 242] on button "Stop & Submit" at bounding box center [783, 245] width 127 height 18
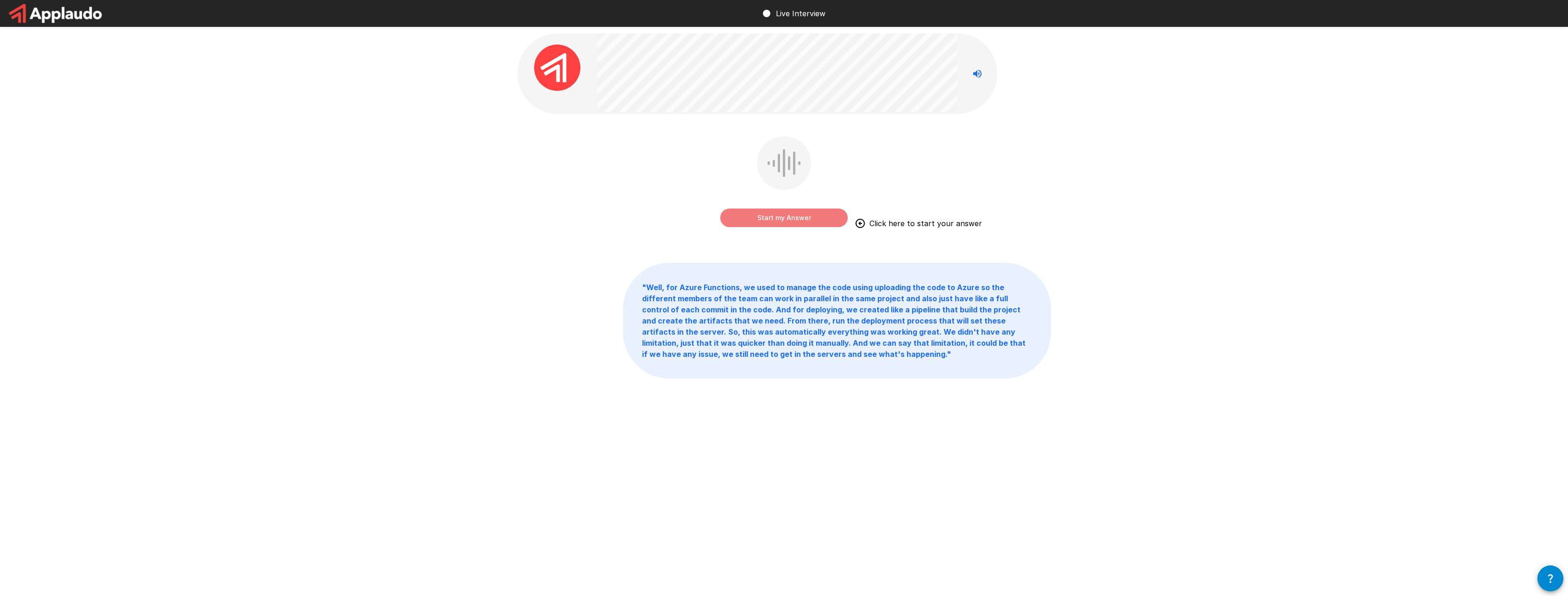
click at [797, 219] on button "Start my Answer" at bounding box center [783, 217] width 127 height 18
click at [790, 219] on button "Stop & Submit" at bounding box center [783, 217] width 127 height 18
click at [776, 216] on button "Start my Answer" at bounding box center [783, 217] width 127 height 18
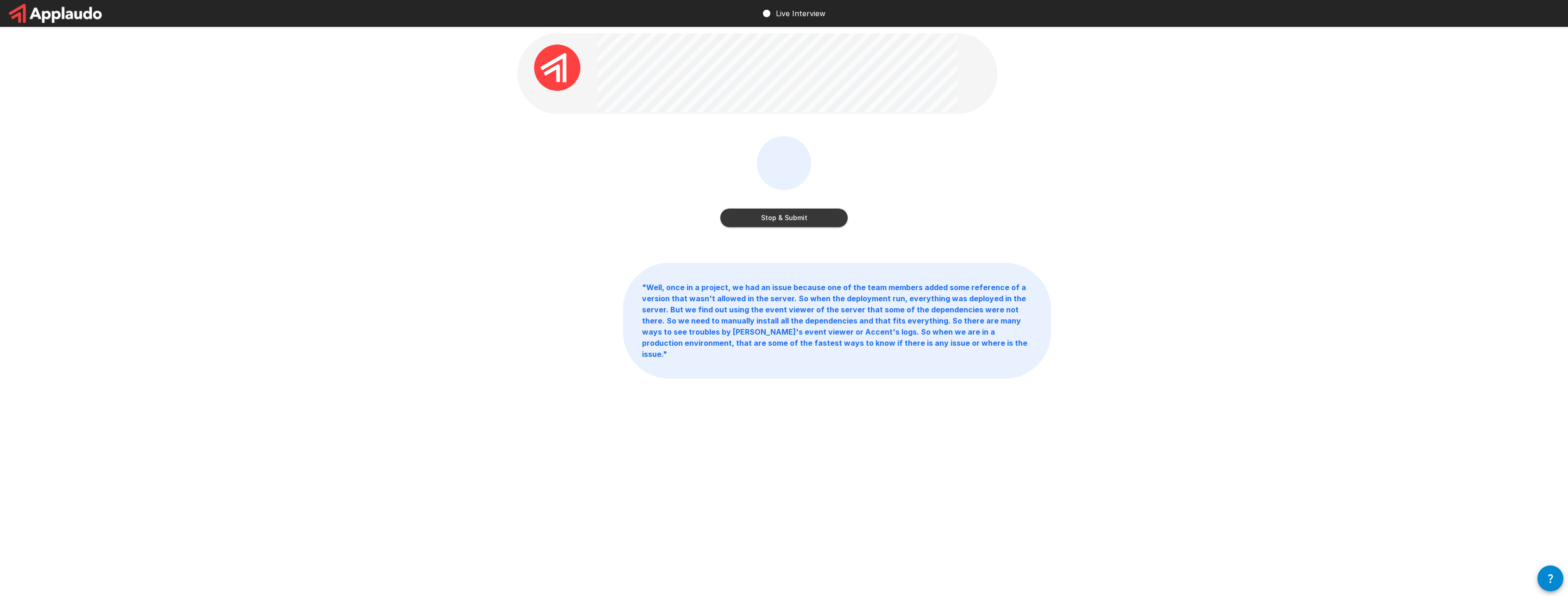
click at [777, 218] on button "Stop & Submit" at bounding box center [783, 217] width 127 height 18
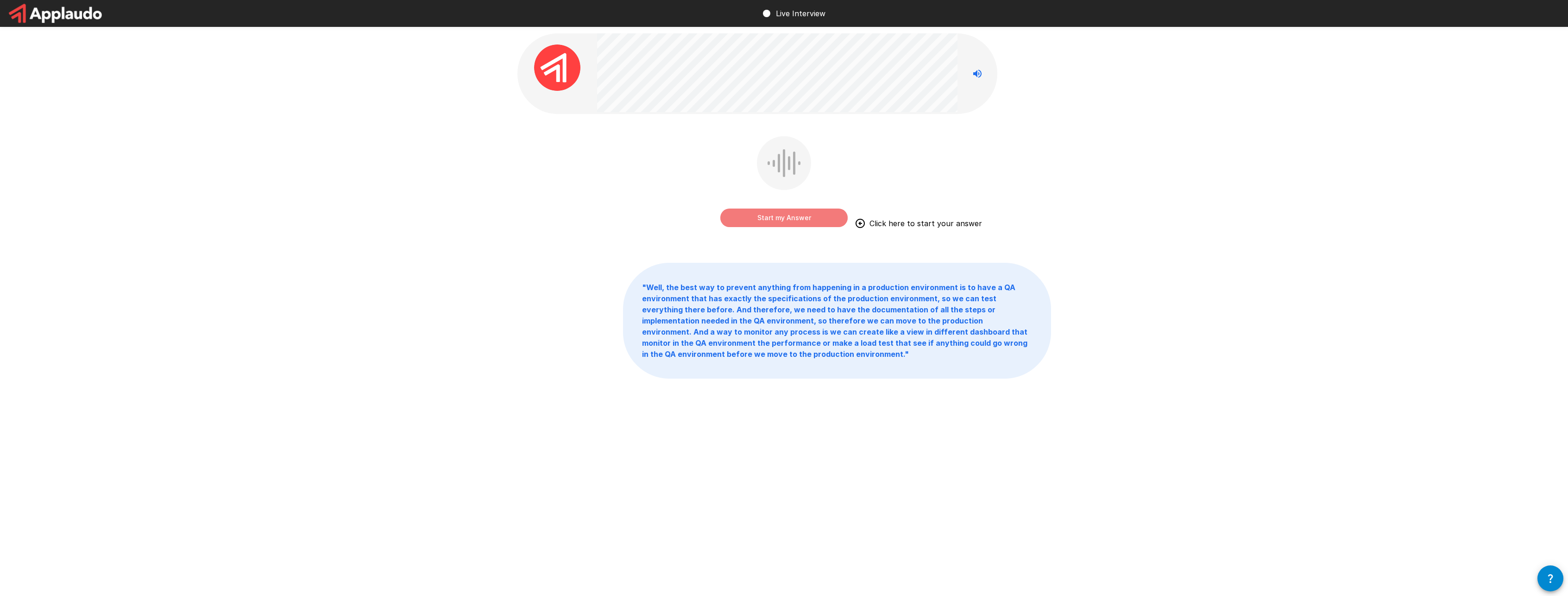
click at [782, 217] on button "Start my Answer" at bounding box center [783, 217] width 127 height 18
click at [783, 217] on button "Stop & Submit" at bounding box center [783, 217] width 127 height 18
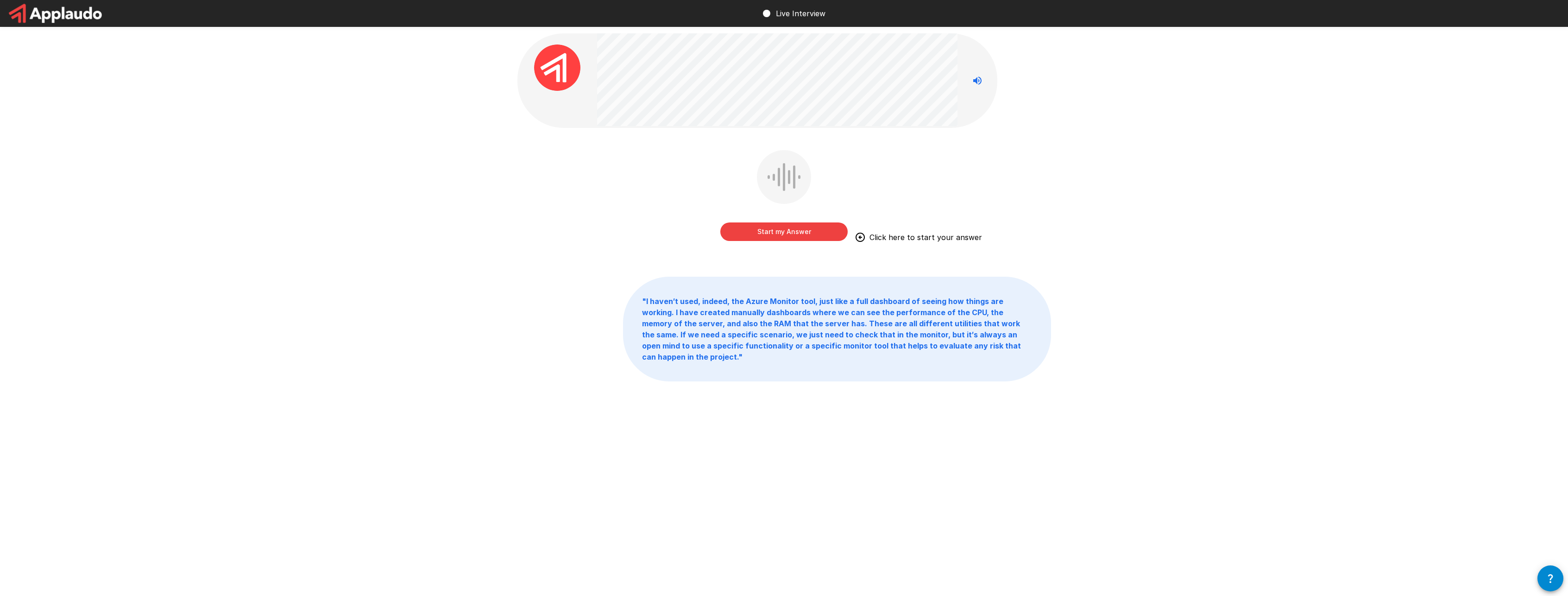
click at [1544, 575] on button "button" at bounding box center [1550, 578] width 26 height 26
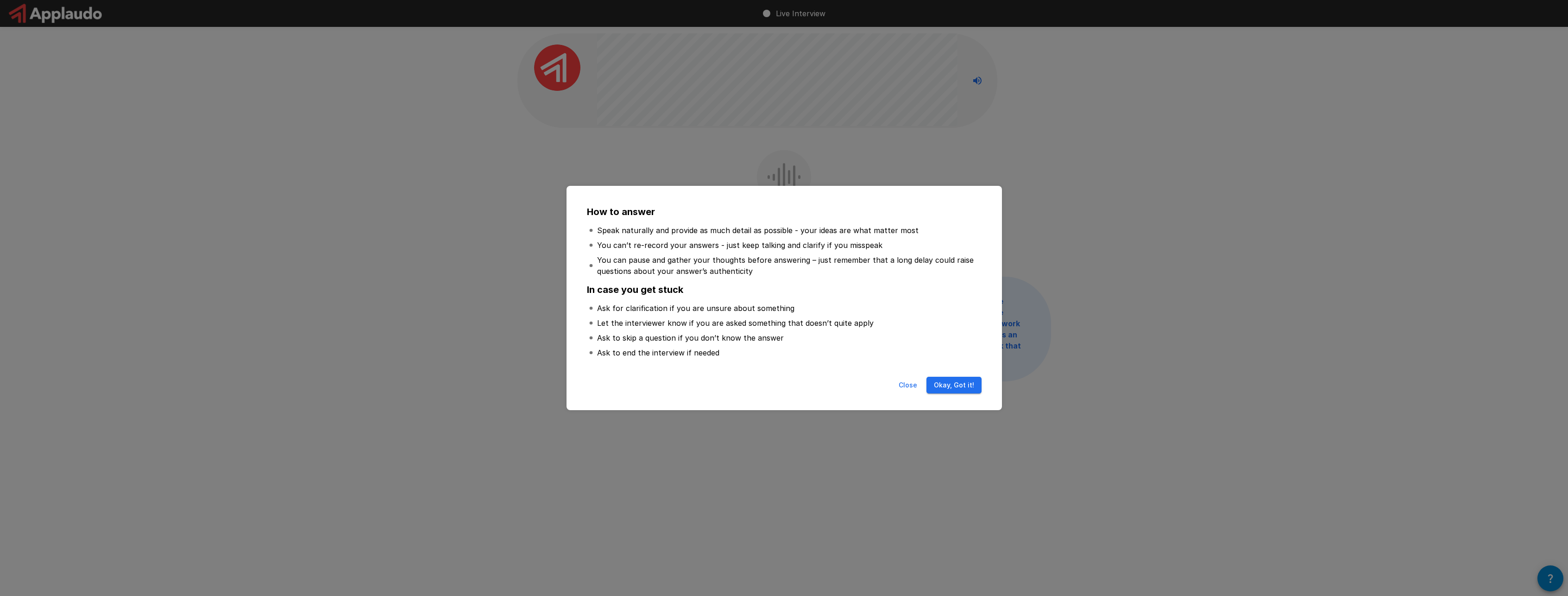
click at [1041, 191] on div "How to answer Speak naturally and provide as much detail as possible - your ide…" at bounding box center [784, 298] width 1568 height 596
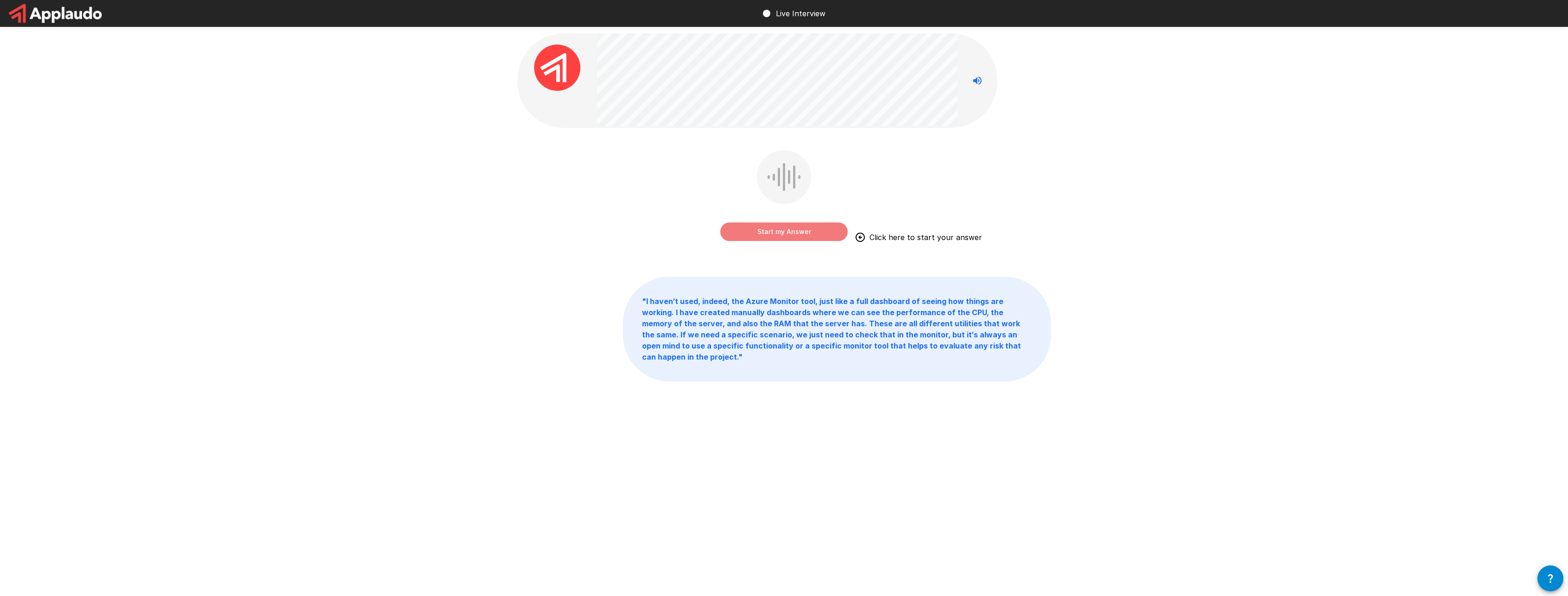
click at [790, 233] on button "Start my Answer" at bounding box center [783, 231] width 127 height 18
click at [791, 233] on button "Stop & Submit" at bounding box center [783, 231] width 127 height 18
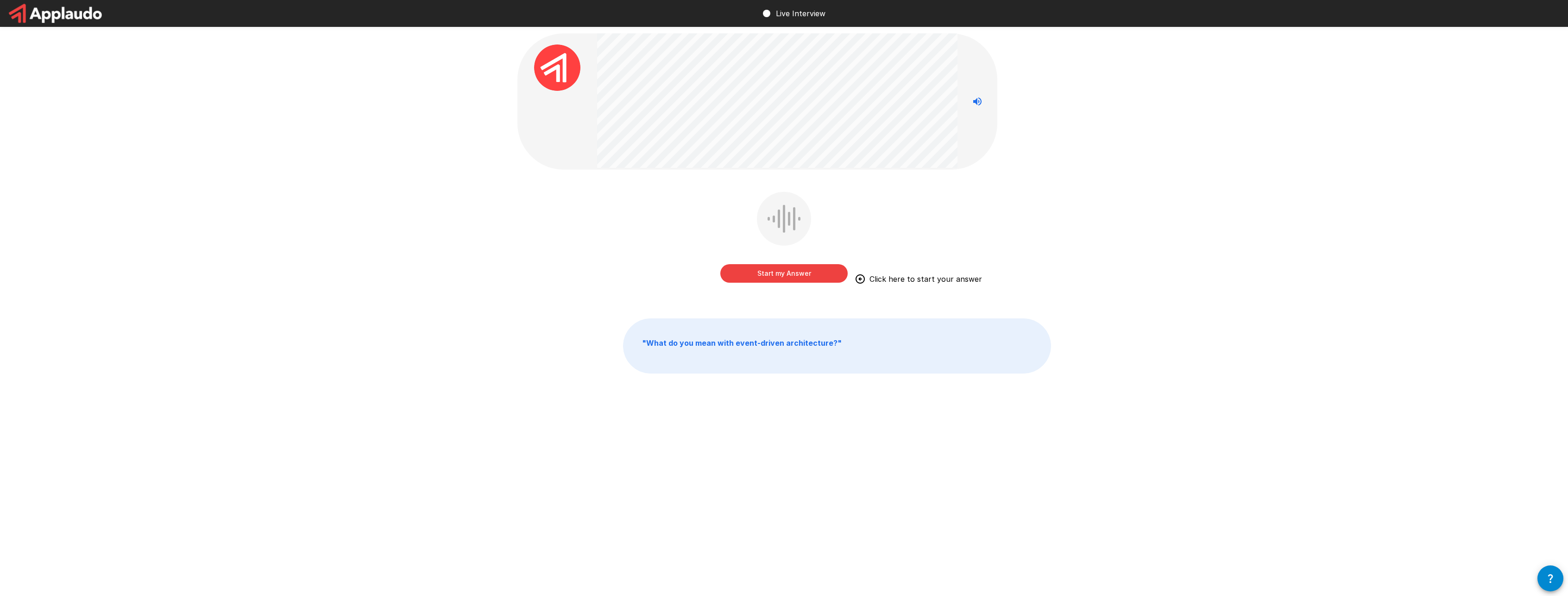
click at [769, 272] on button "Start my Answer" at bounding box center [783, 273] width 127 height 18
click at [779, 272] on button "Stop & Submit" at bounding box center [783, 273] width 127 height 18
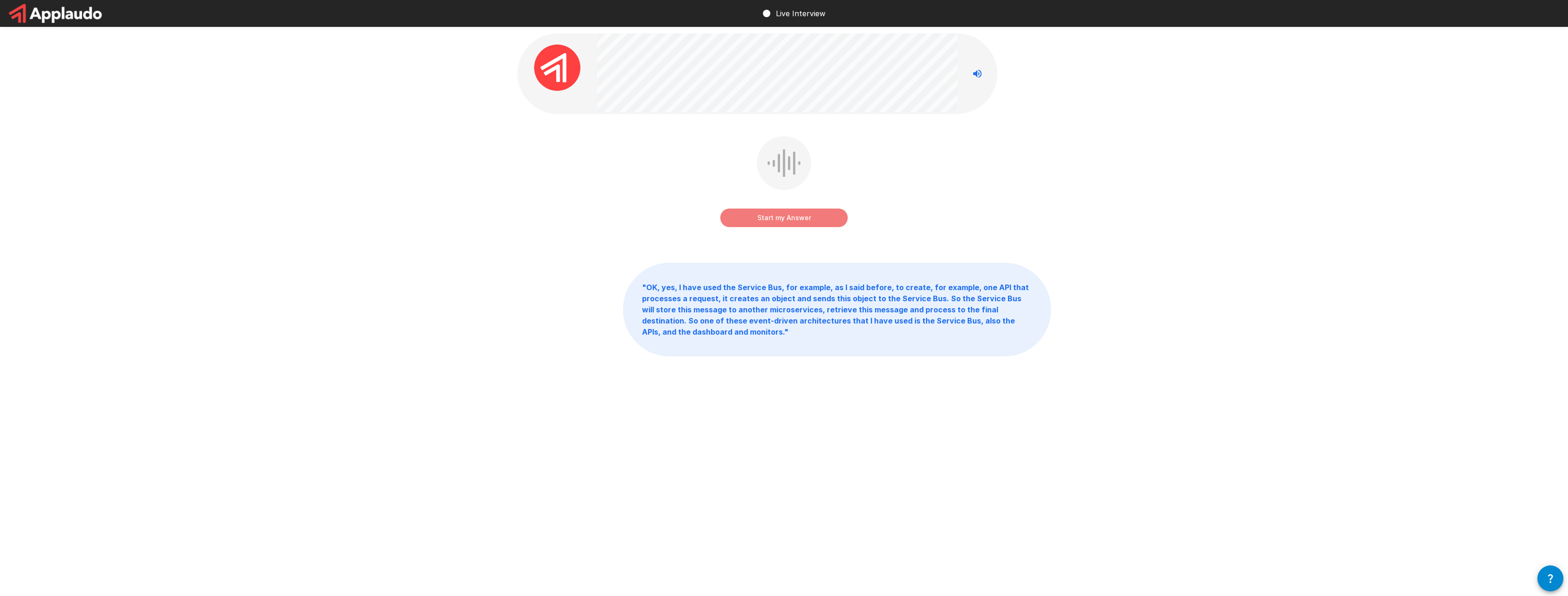
click at [827, 216] on button "Start my Answer" at bounding box center [783, 217] width 127 height 18
click at [827, 216] on button "Stop & Submit" at bounding box center [783, 217] width 127 height 18
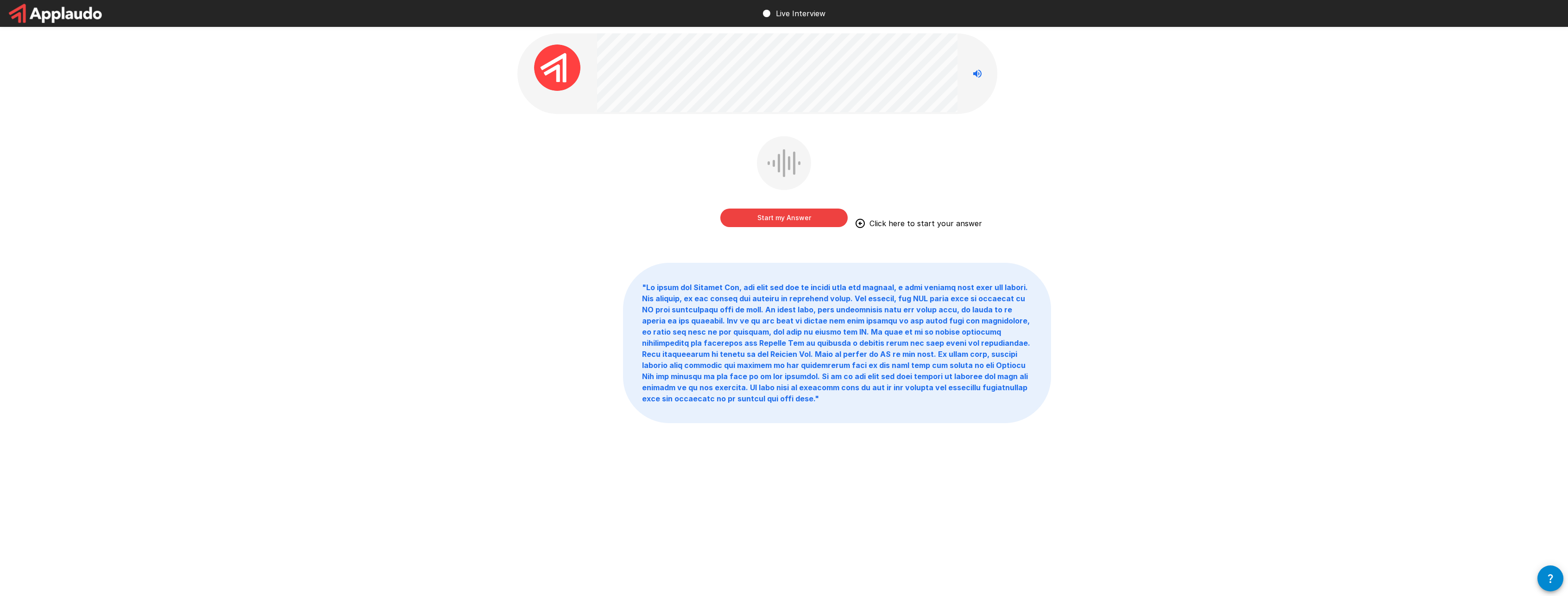
click at [825, 216] on button "Start my Answer" at bounding box center [783, 217] width 127 height 18
click at [825, 216] on button "Stop & Submit" at bounding box center [783, 217] width 127 height 18
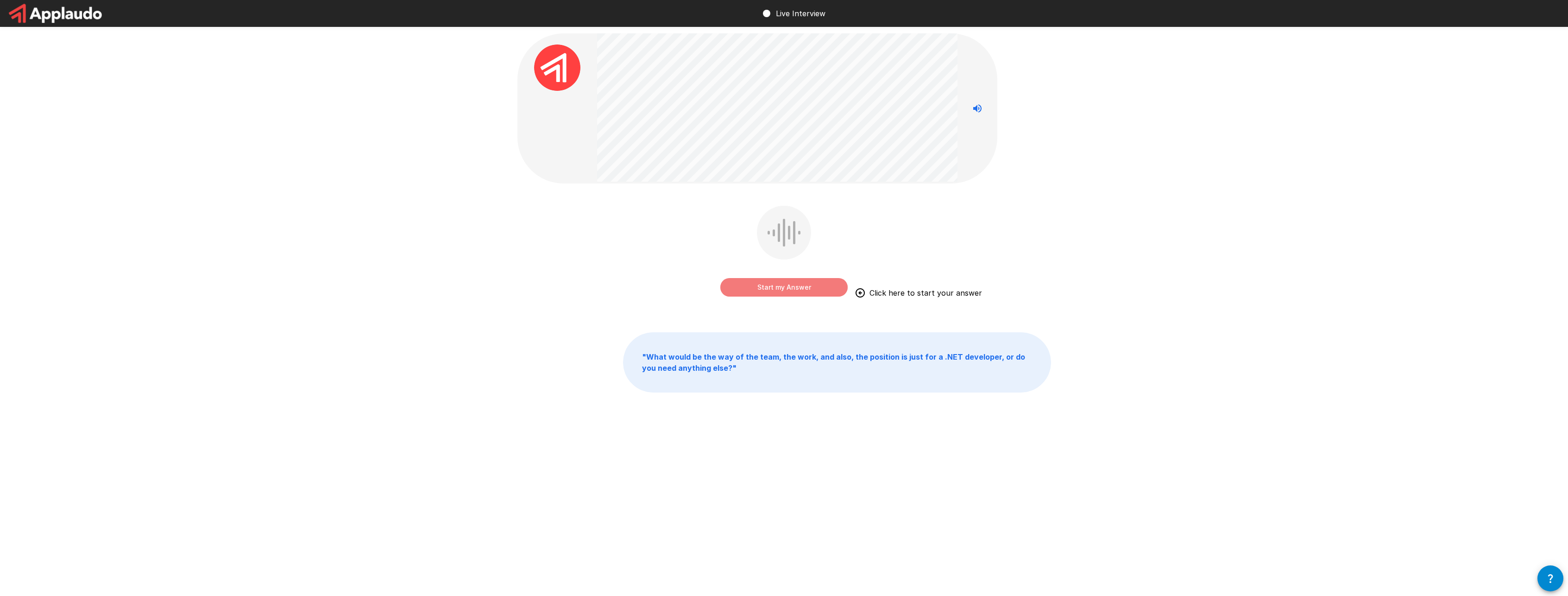
click at [802, 287] on button "Start my Answer" at bounding box center [783, 287] width 127 height 18
click at [802, 287] on button "Stop & Submit" at bounding box center [783, 287] width 127 height 18
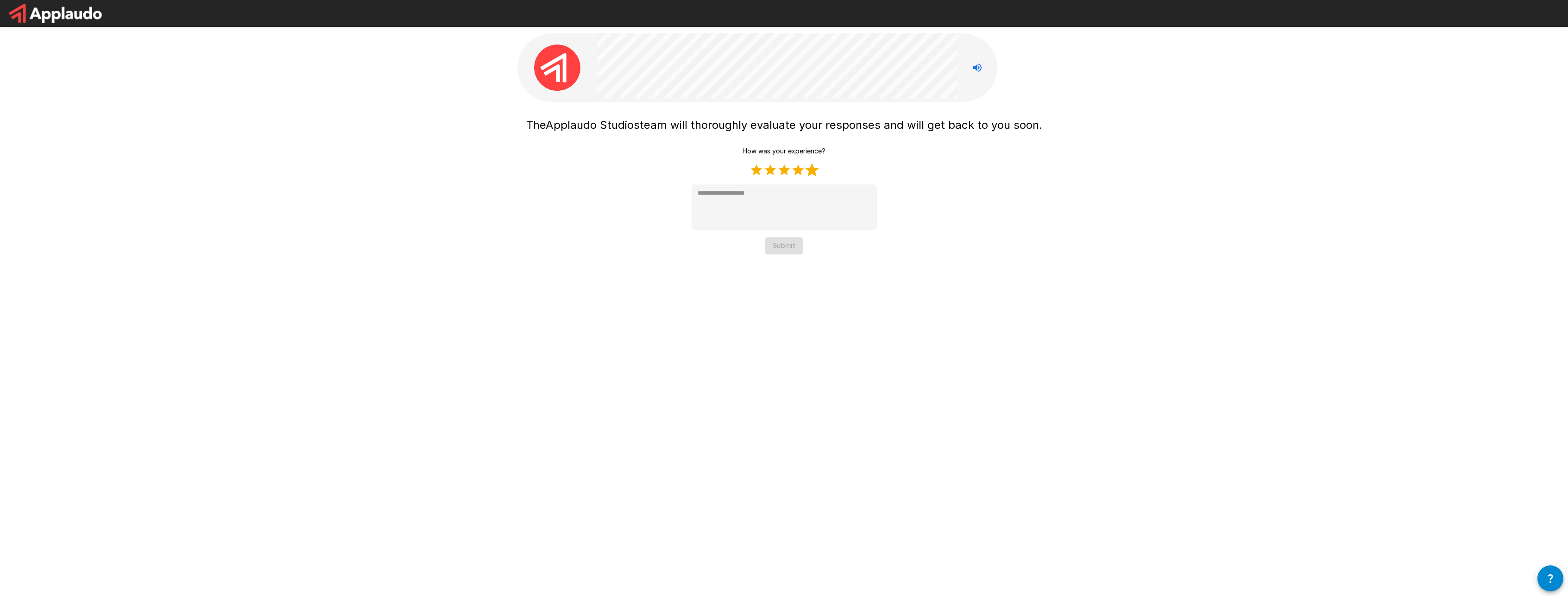
click at [813, 172] on label "5 Stars" at bounding box center [812, 170] width 14 height 14
type textarea "*"
click at [788, 253] on button "Submit" at bounding box center [784, 246] width 38 height 17
